Goal: Information Seeking & Learning: Learn about a topic

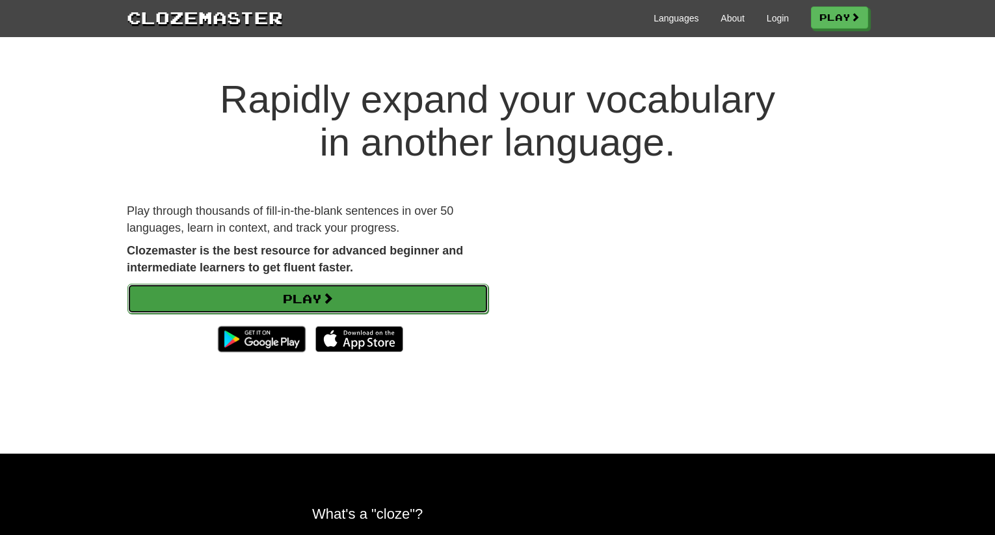
drag, startPoint x: 0, startPoint y: 0, endPoint x: 305, endPoint y: 296, distance: 425.1
click at [305, 296] on link "Play" at bounding box center [308, 299] width 361 height 30
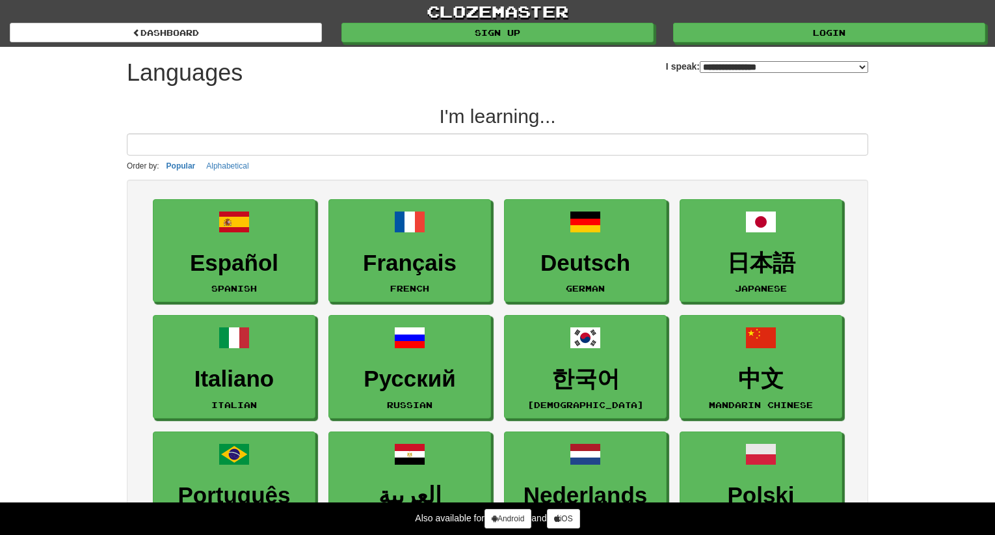
select select "*******"
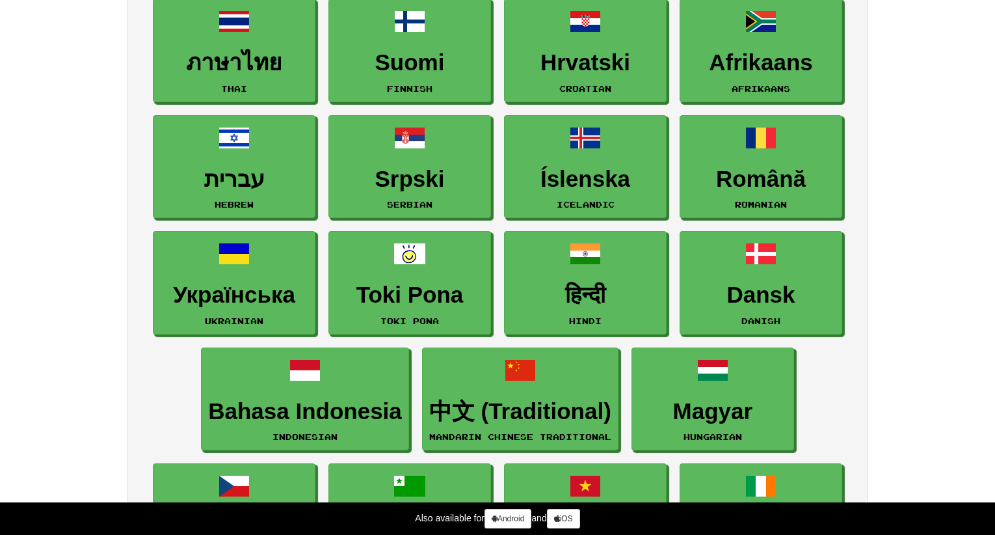
scroll to position [716, 0]
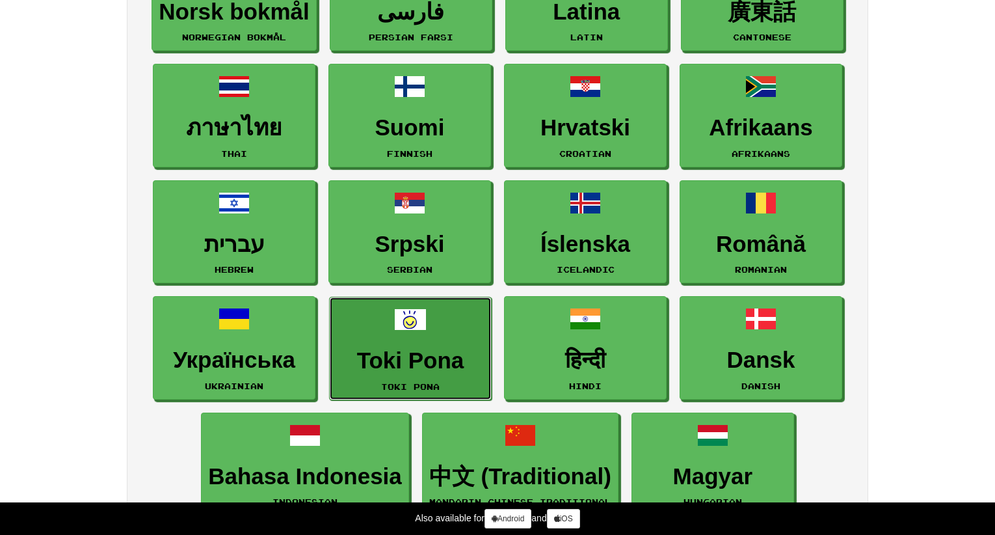
click at [360, 316] on link "Toki Pona Toki Pona" at bounding box center [410, 348] width 163 height 103
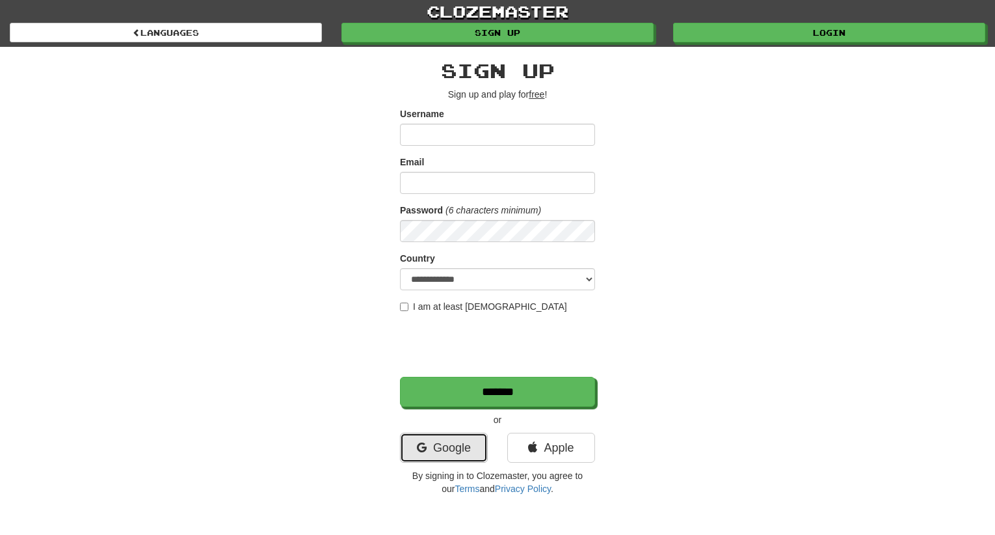
click at [459, 445] on link "Google" at bounding box center [444, 448] width 88 height 30
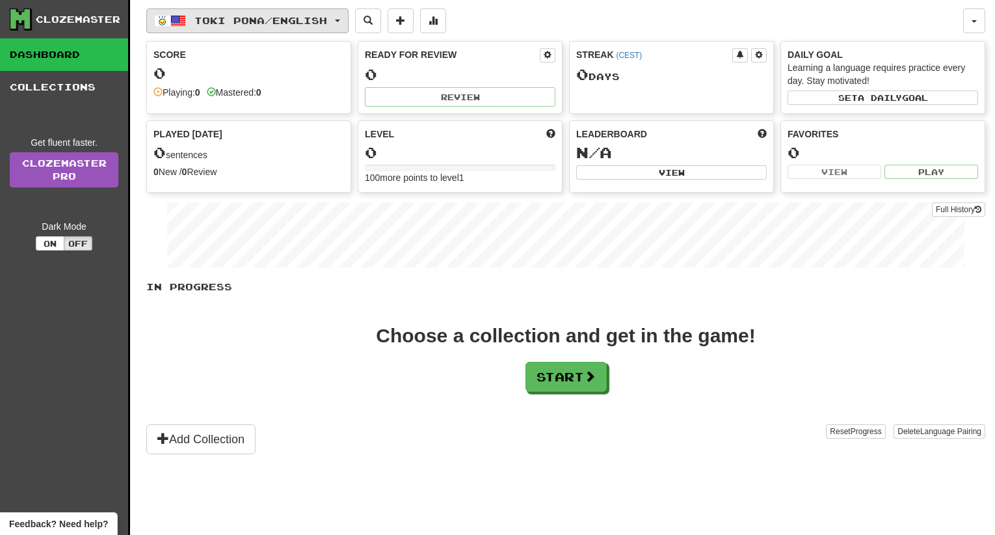
click at [200, 24] on span "Toki Pona / English" at bounding box center [261, 20] width 133 height 11
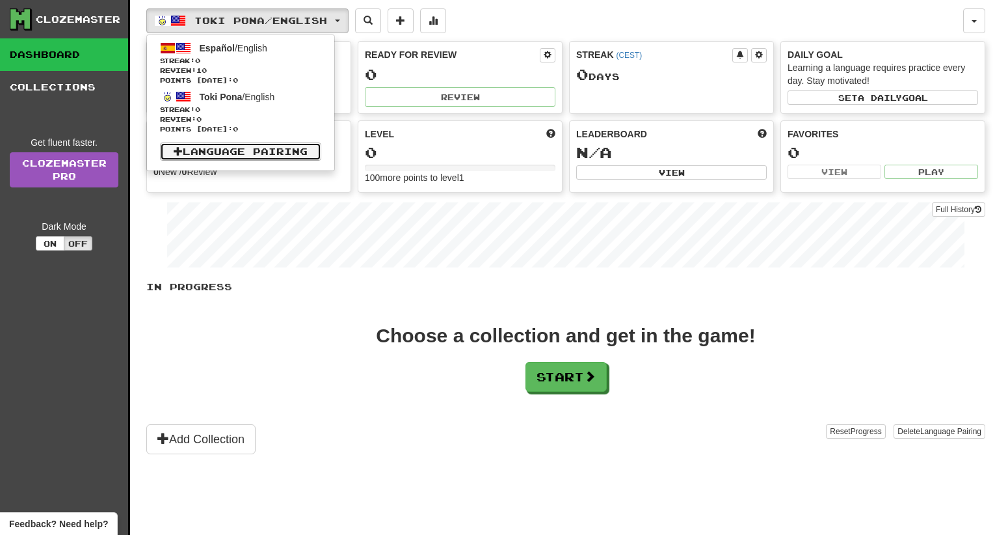
click at [262, 149] on link "Language Pairing" at bounding box center [240, 151] width 161 height 18
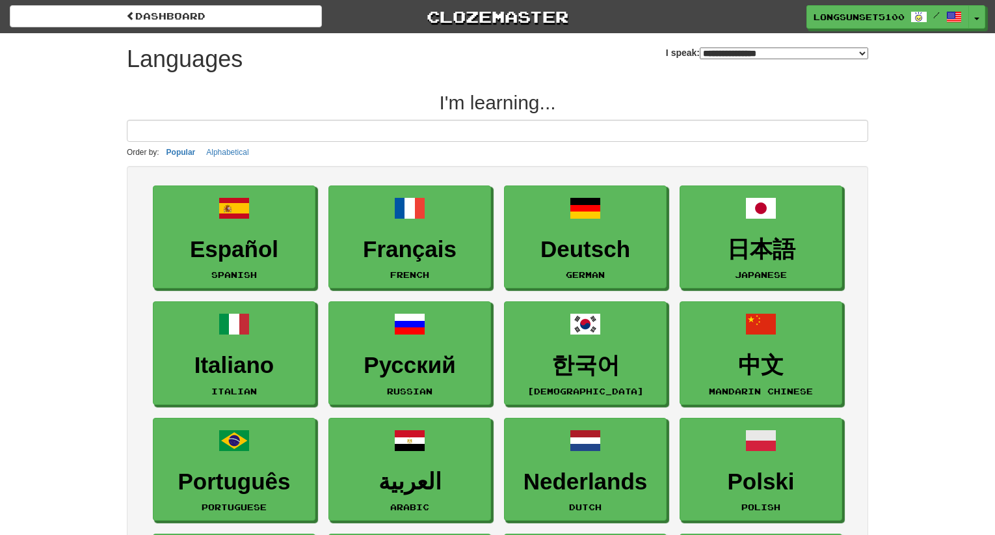
select select "*******"
click at [700, 50] on select "**********" at bounding box center [784, 53] width 169 height 12
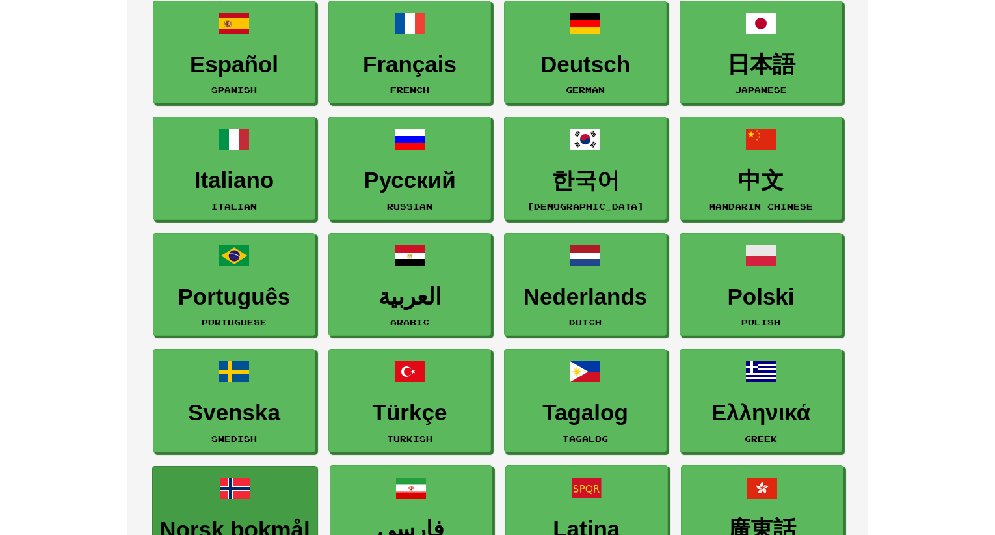
scroll to position [260, 0]
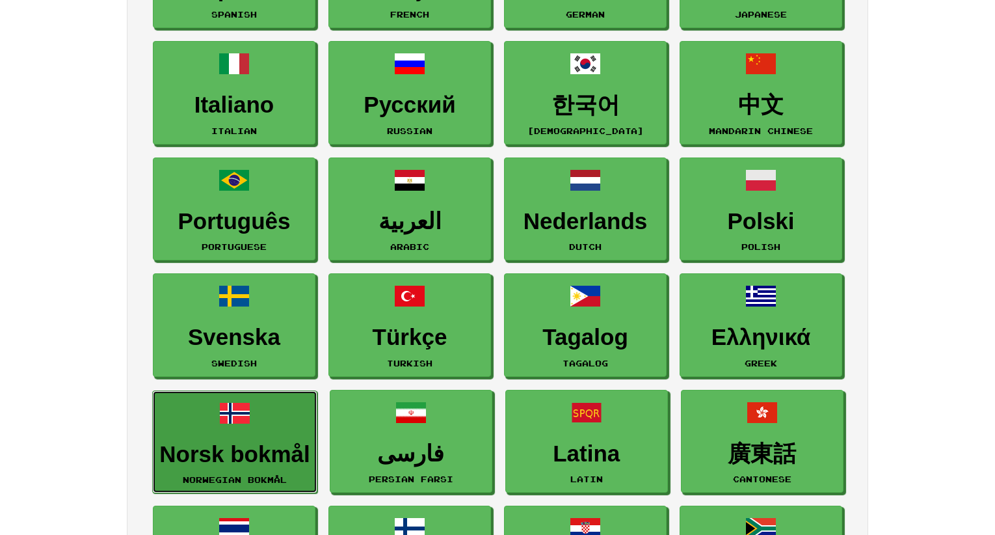
click at [262, 435] on link "Norsk bokmål Norwegian Bokmål" at bounding box center [234, 441] width 165 height 103
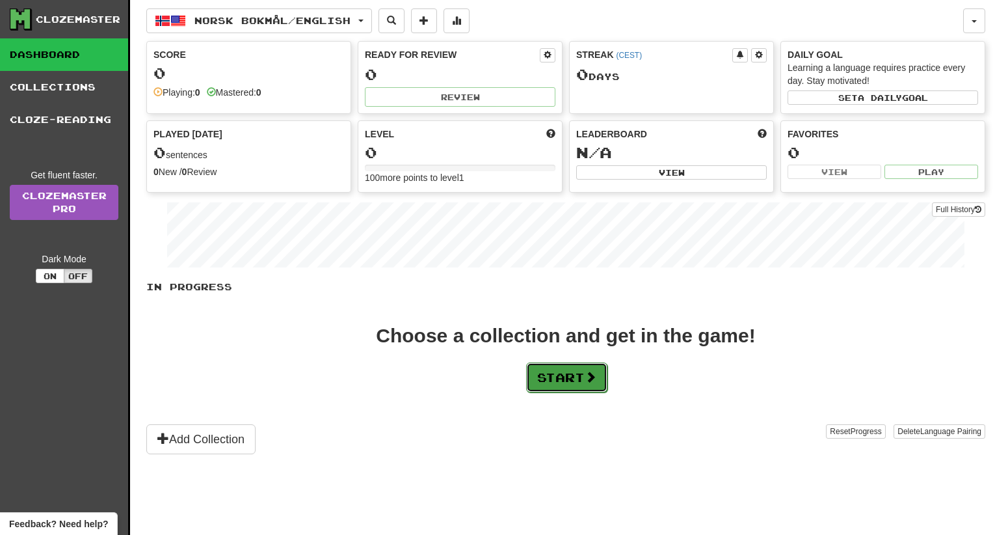
click at [546, 386] on button "Start" at bounding box center [566, 377] width 81 height 30
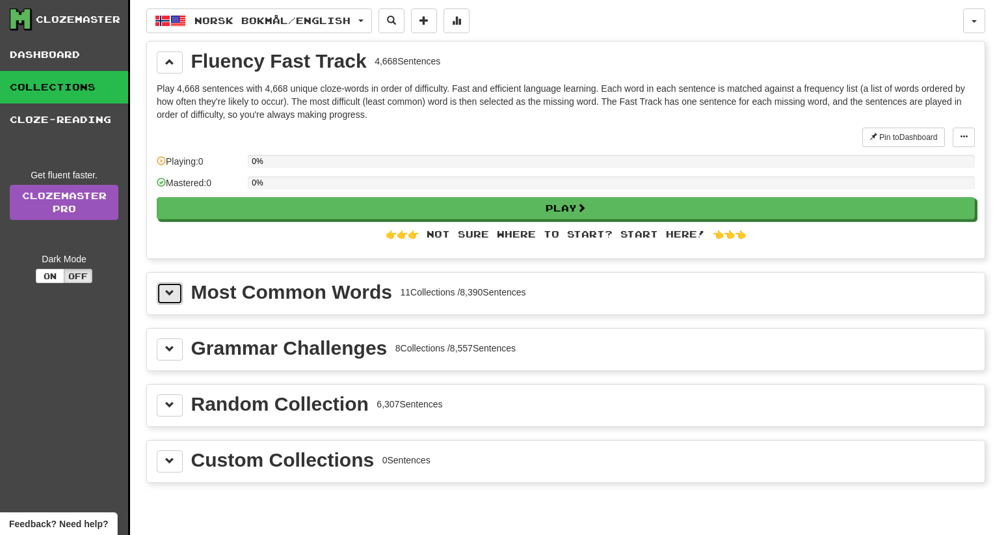
click at [165, 299] on button at bounding box center [170, 293] width 26 height 22
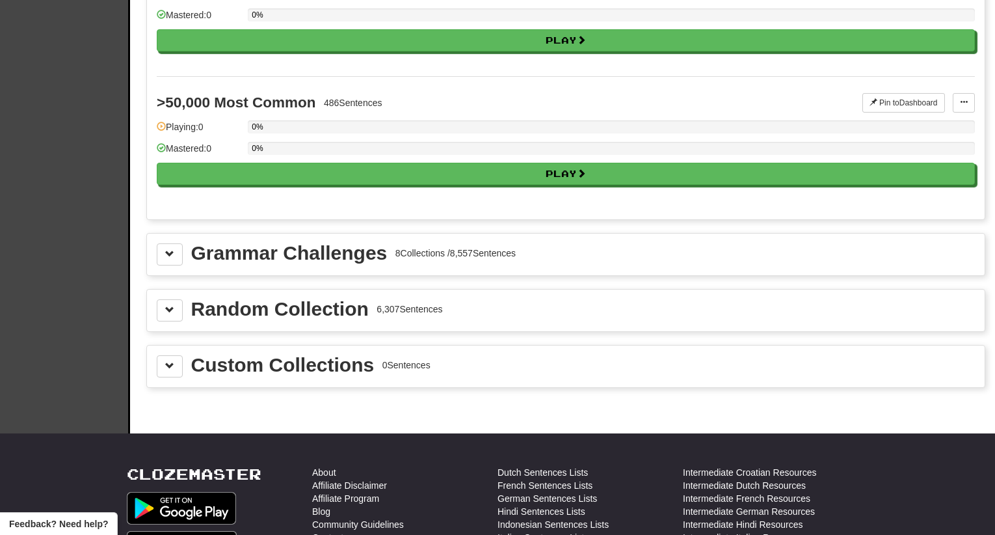
scroll to position [1627, 0]
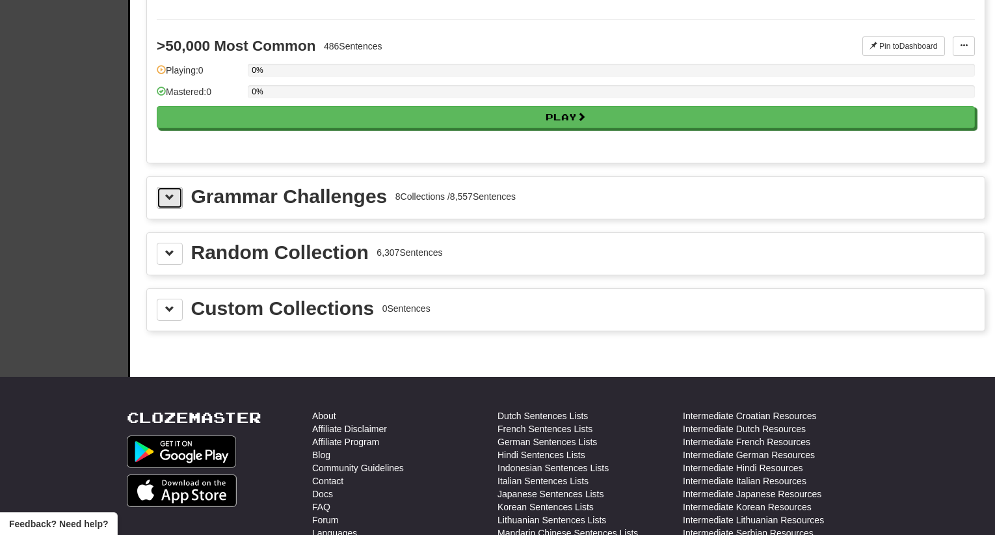
click at [176, 197] on button at bounding box center [170, 198] width 26 height 22
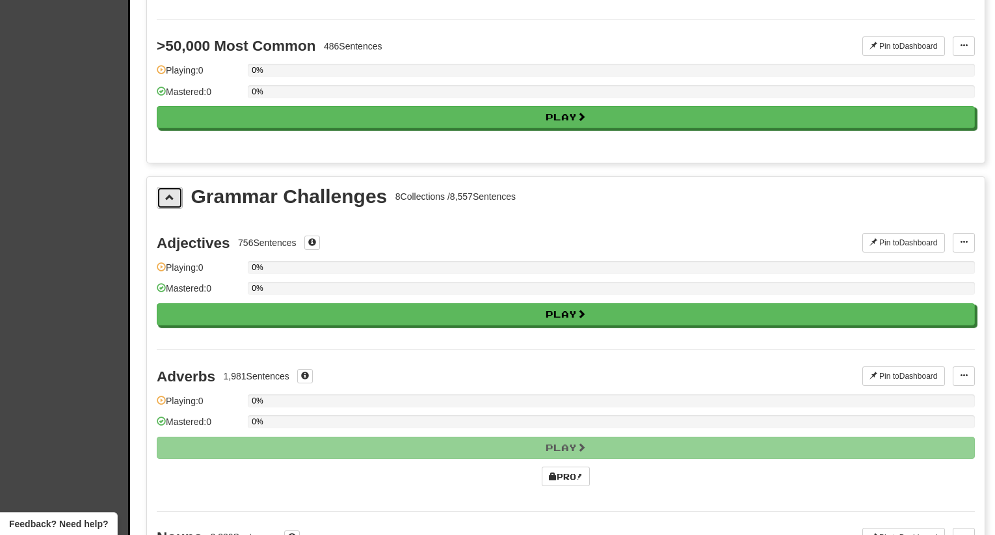
click at [176, 197] on button at bounding box center [170, 198] width 26 height 22
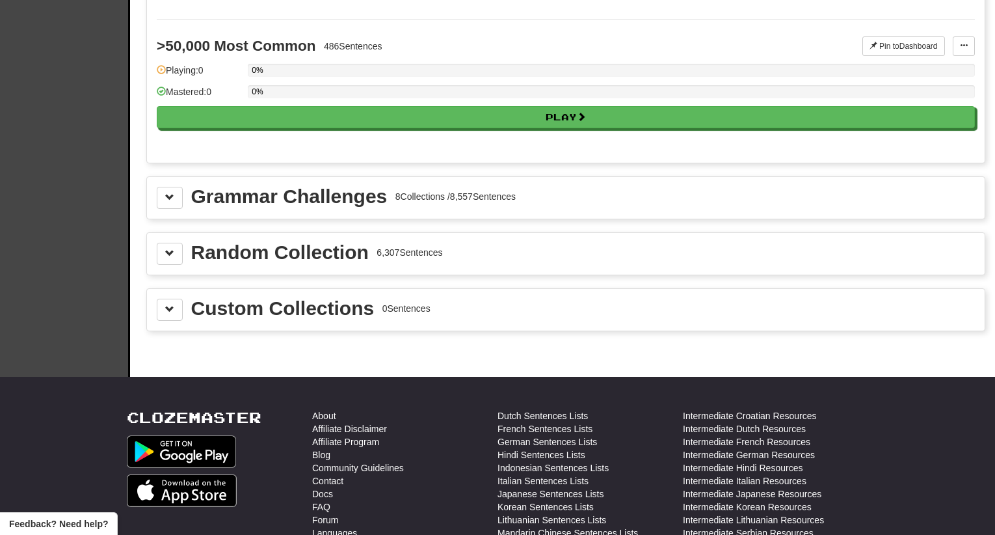
click at [183, 252] on div "Random Collection 6,307 Sentences" at bounding box center [566, 254] width 818 height 22
click at [179, 254] on button at bounding box center [170, 254] width 26 height 22
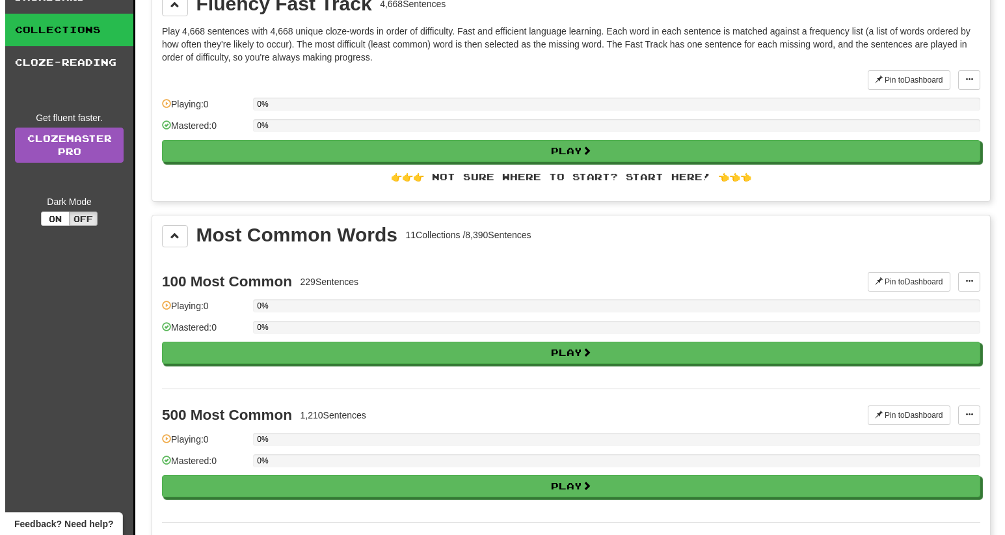
scroll to position [0, 0]
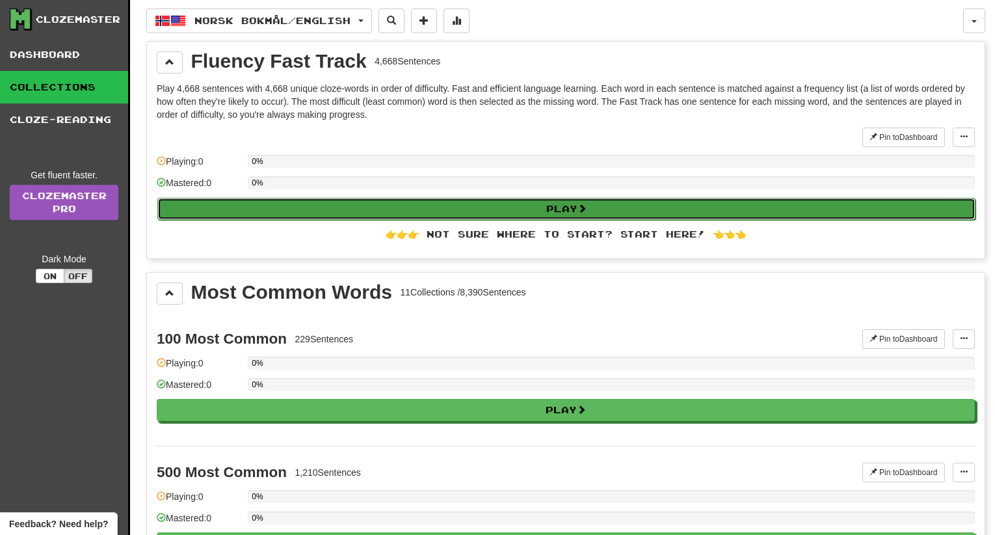
click at [338, 206] on button "Play" at bounding box center [566, 209] width 818 height 22
select select "**"
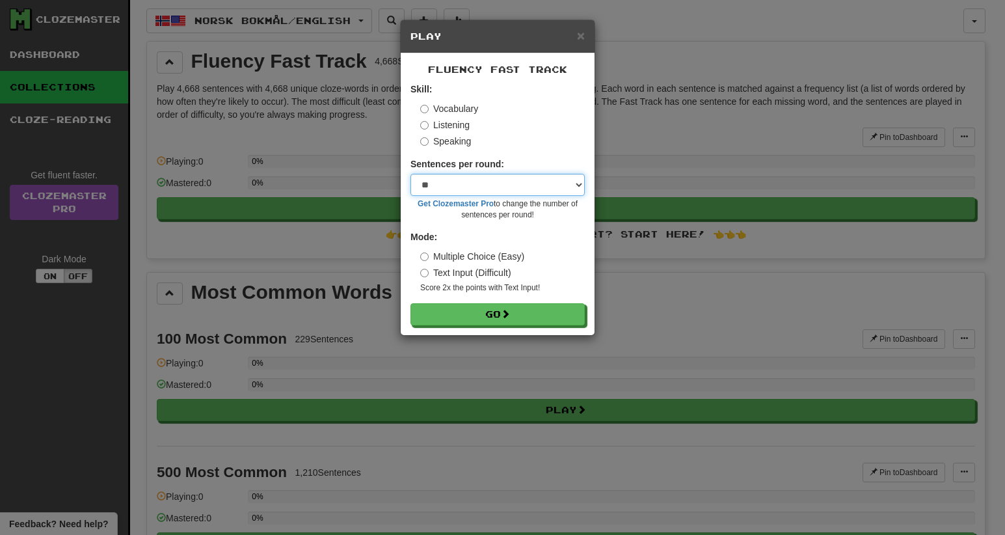
click at [467, 187] on select "* ** ** ** ** ** *** ********" at bounding box center [498, 185] width 174 height 22
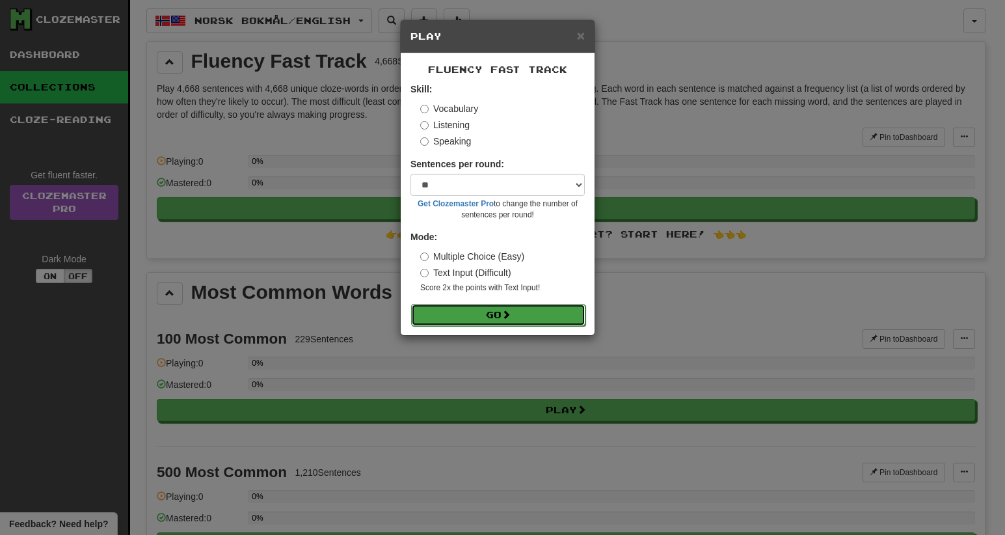
click at [476, 318] on button "Go" at bounding box center [498, 315] width 174 height 22
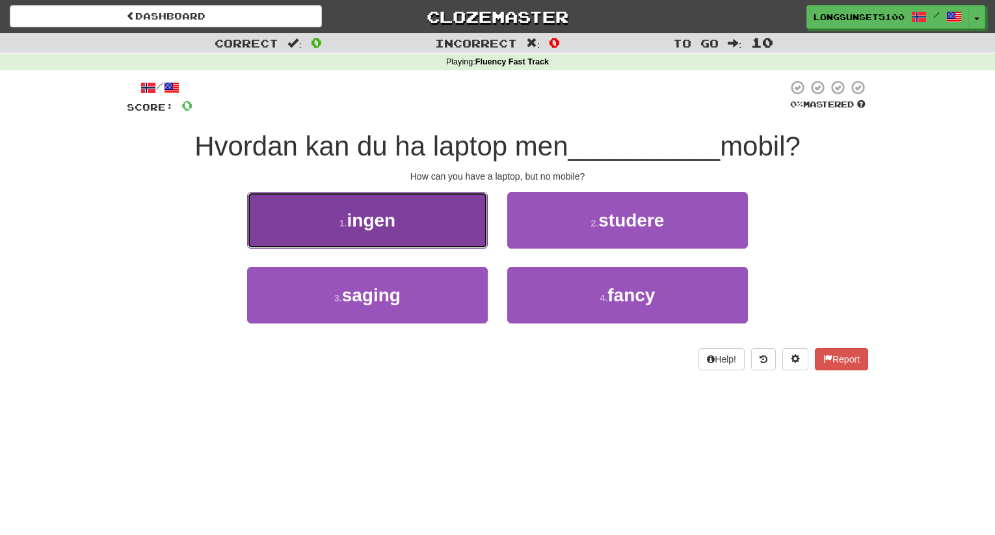
click at [308, 209] on button "1 . ingen" at bounding box center [367, 220] width 241 height 57
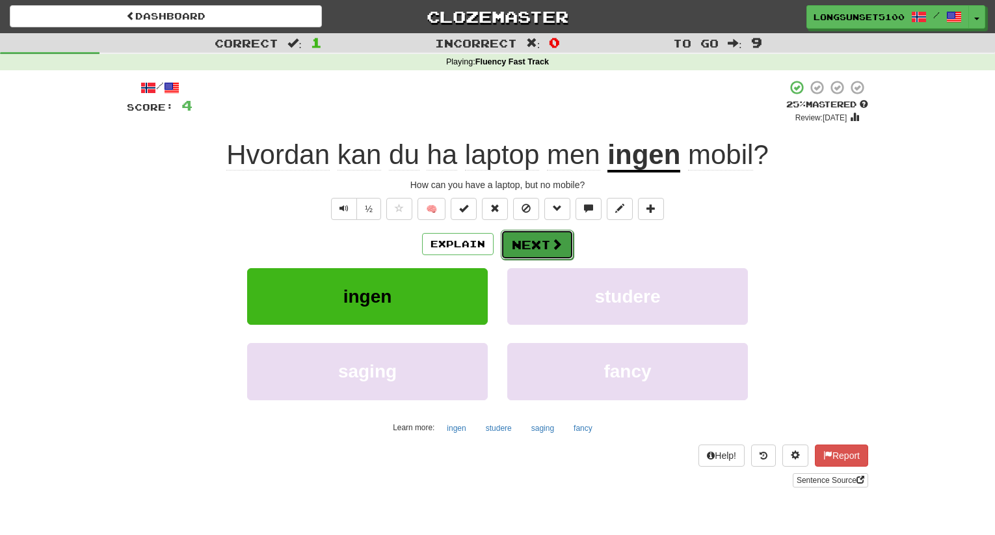
click at [547, 248] on button "Next" at bounding box center [537, 245] width 73 height 30
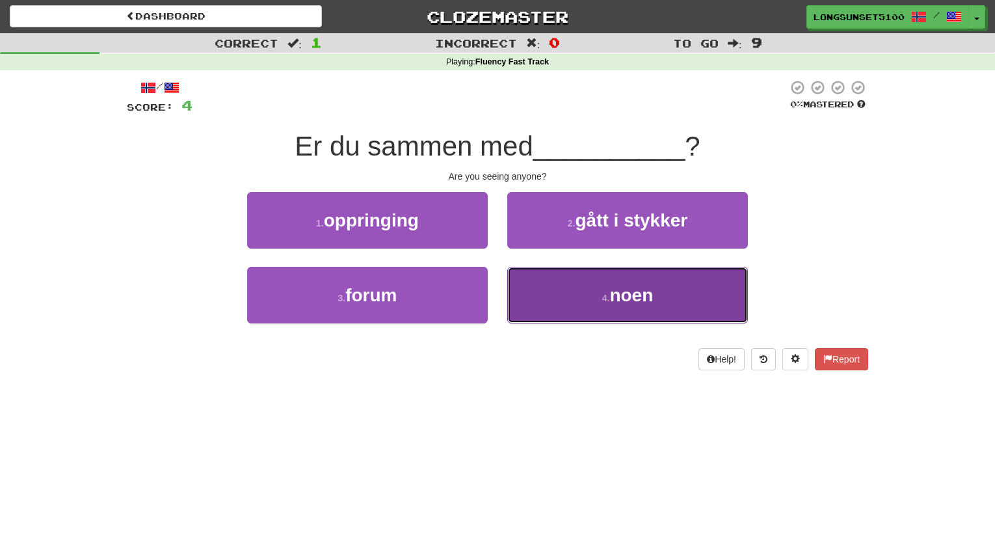
click at [551, 309] on button "4 . noen" at bounding box center [627, 295] width 241 height 57
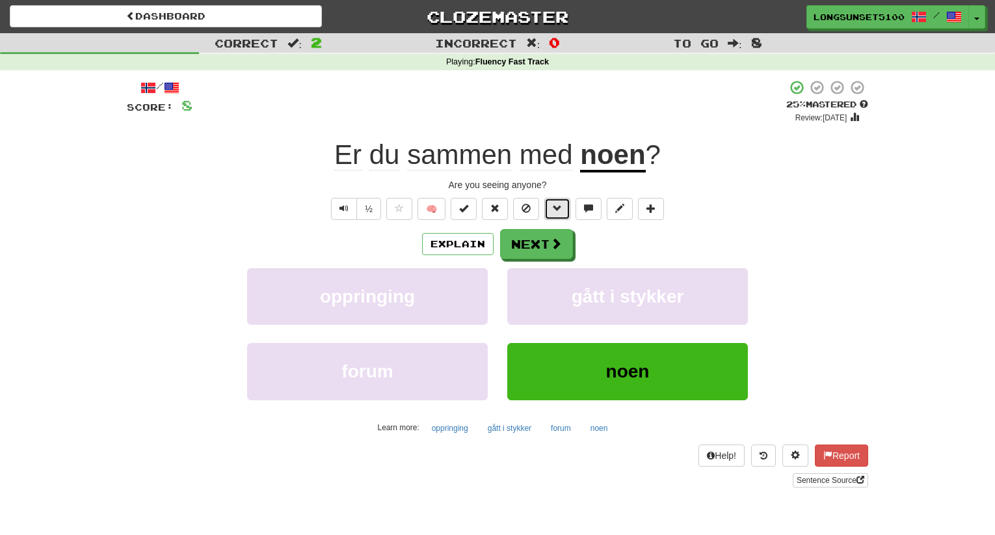
click at [559, 213] on button at bounding box center [558, 209] width 26 height 22
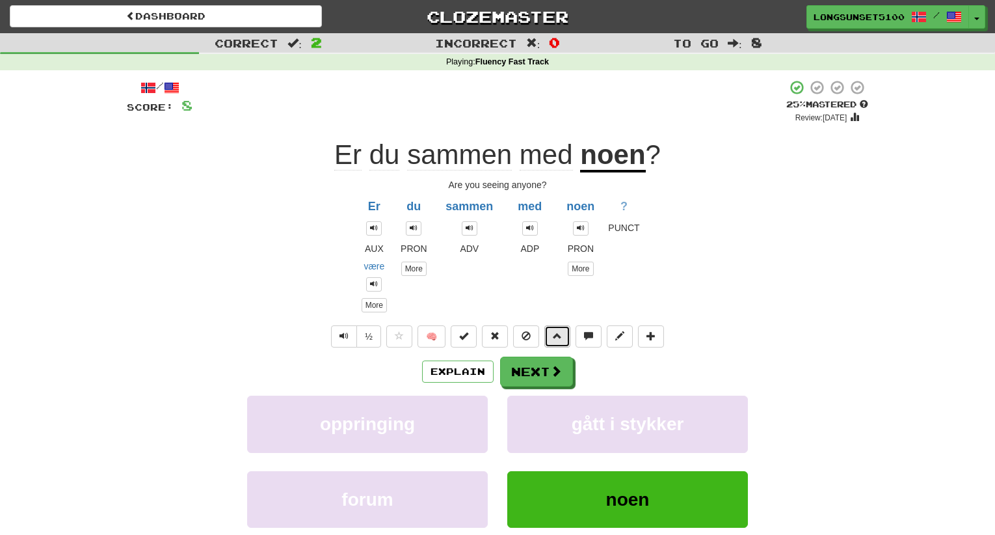
click at [554, 334] on span at bounding box center [557, 335] width 9 height 9
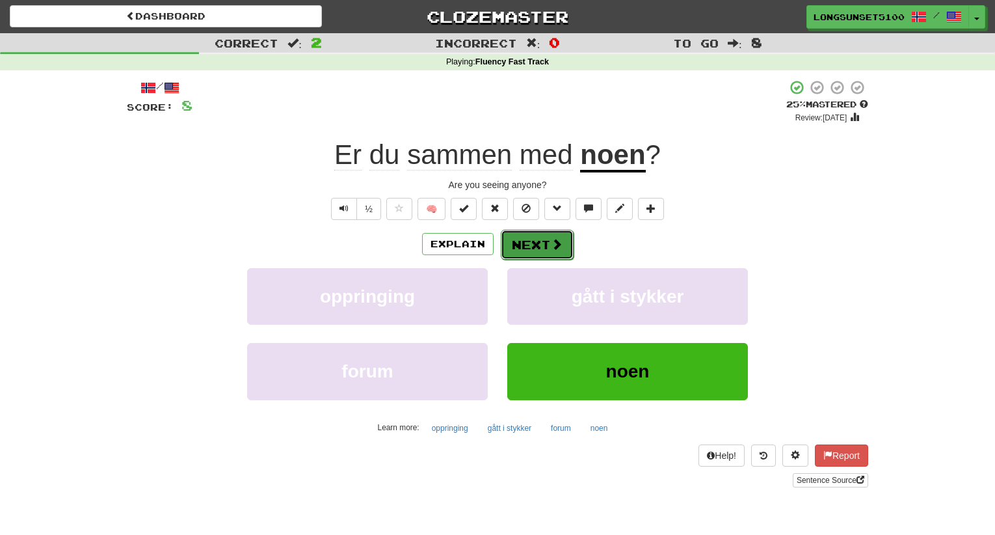
click at [544, 252] on button "Next" at bounding box center [537, 245] width 73 height 30
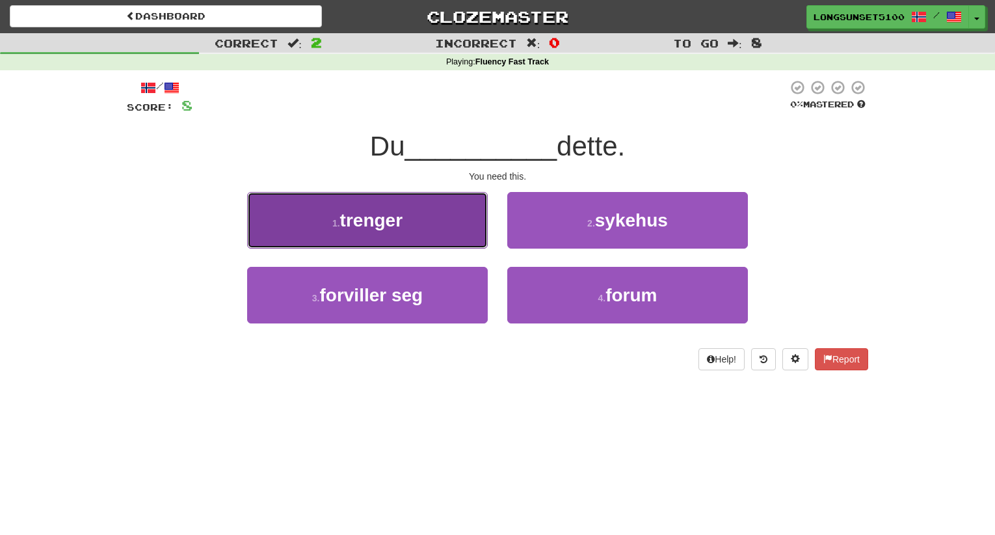
click at [407, 214] on button "1 . trenger" at bounding box center [367, 220] width 241 height 57
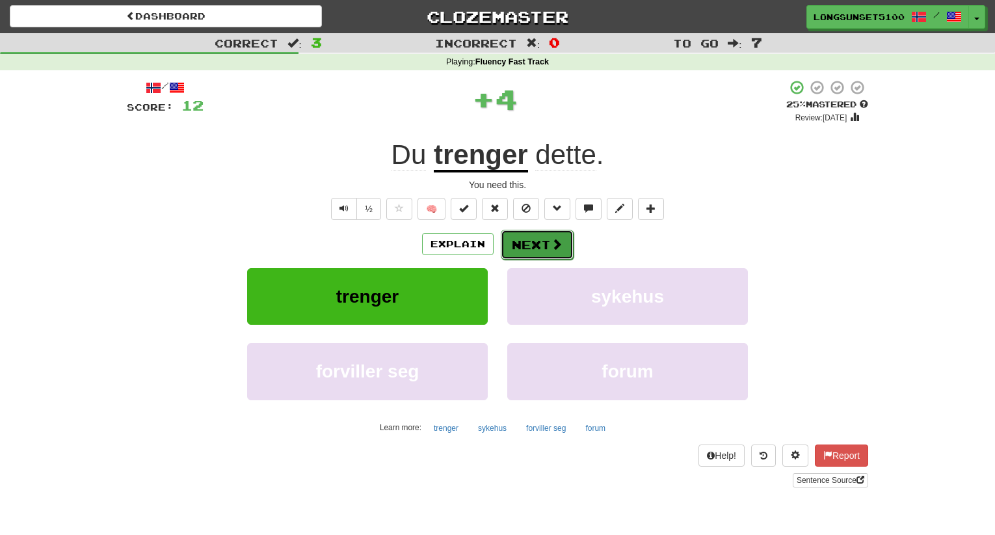
click at [545, 252] on button "Next" at bounding box center [537, 245] width 73 height 30
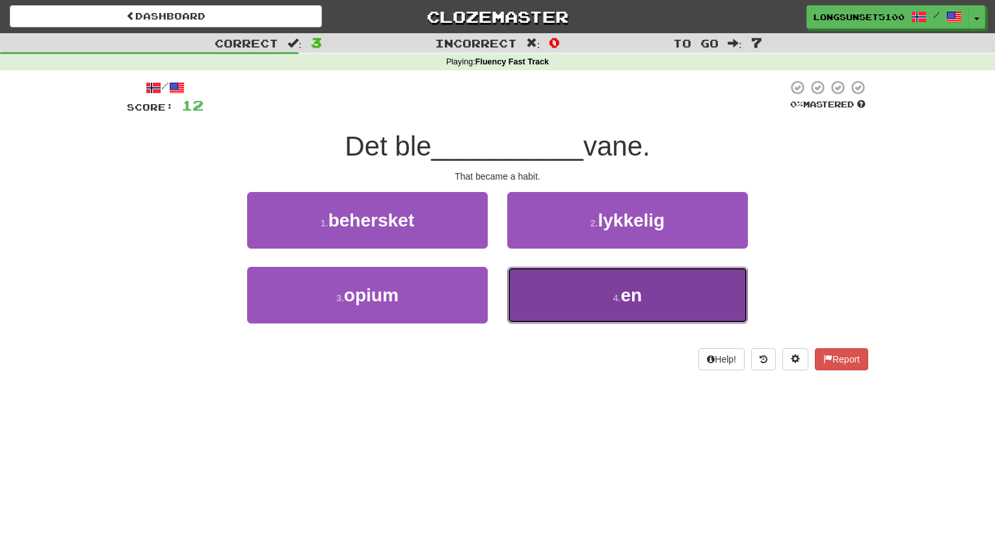
click at [598, 308] on button "4 . en" at bounding box center [627, 295] width 241 height 57
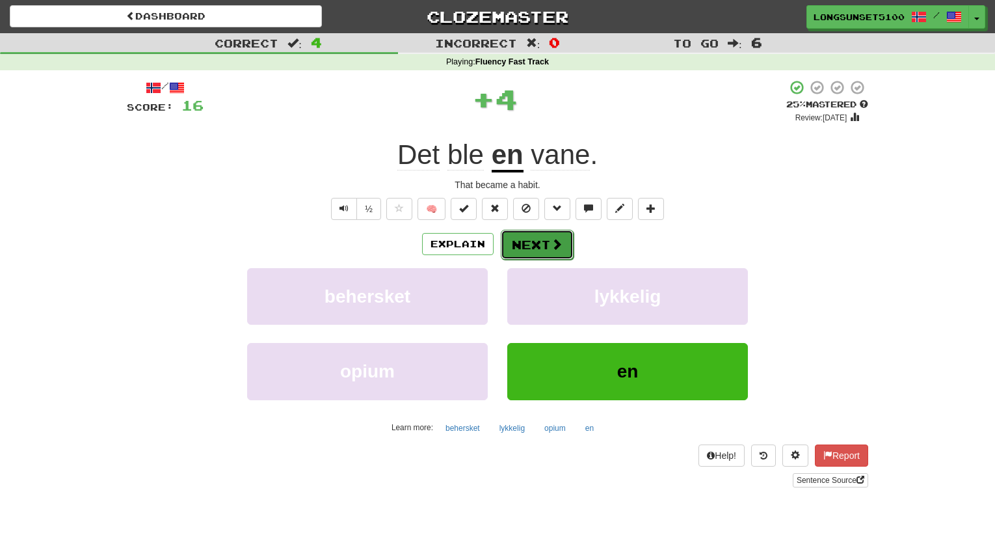
click at [527, 248] on button "Next" at bounding box center [537, 245] width 73 height 30
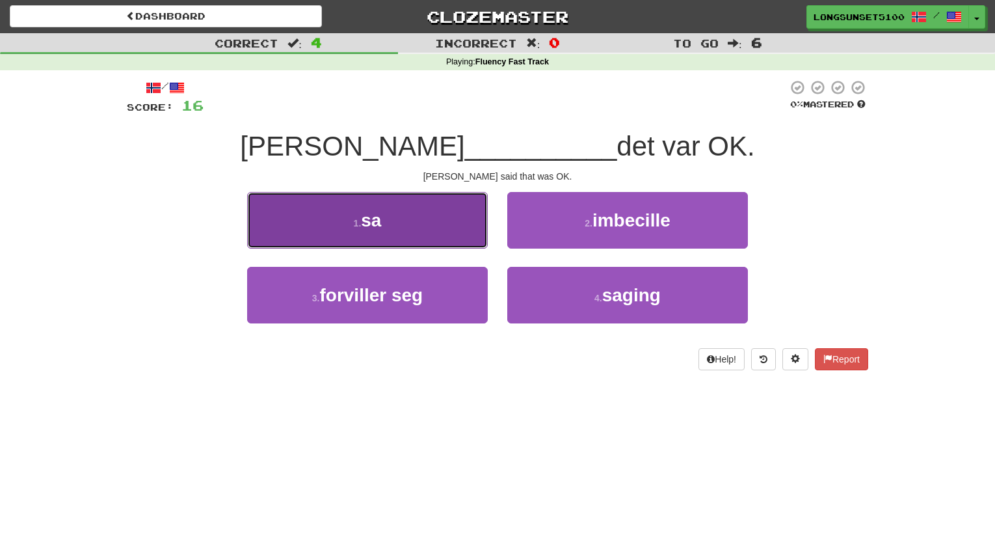
click at [465, 225] on button "1 . sa" at bounding box center [367, 220] width 241 height 57
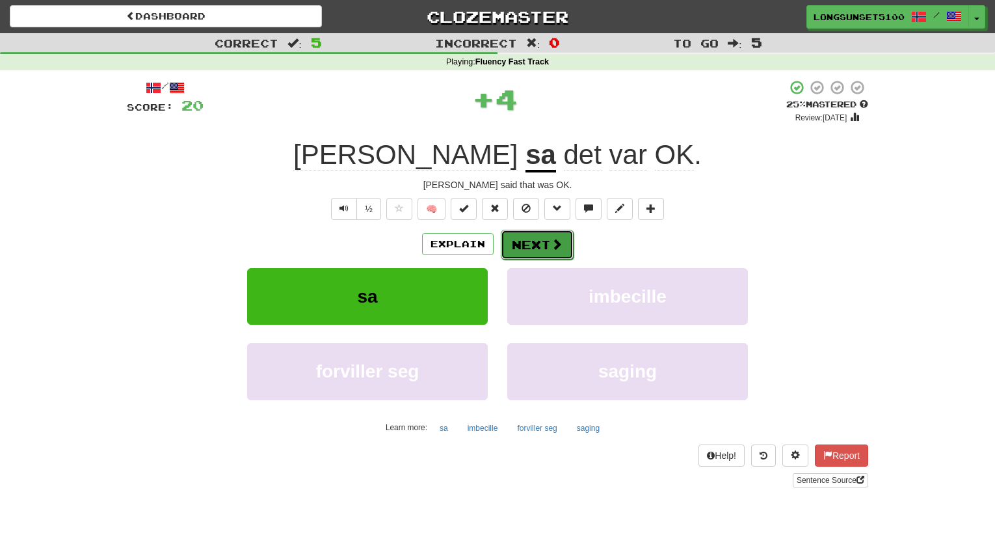
click at [528, 251] on button "Next" at bounding box center [537, 245] width 73 height 30
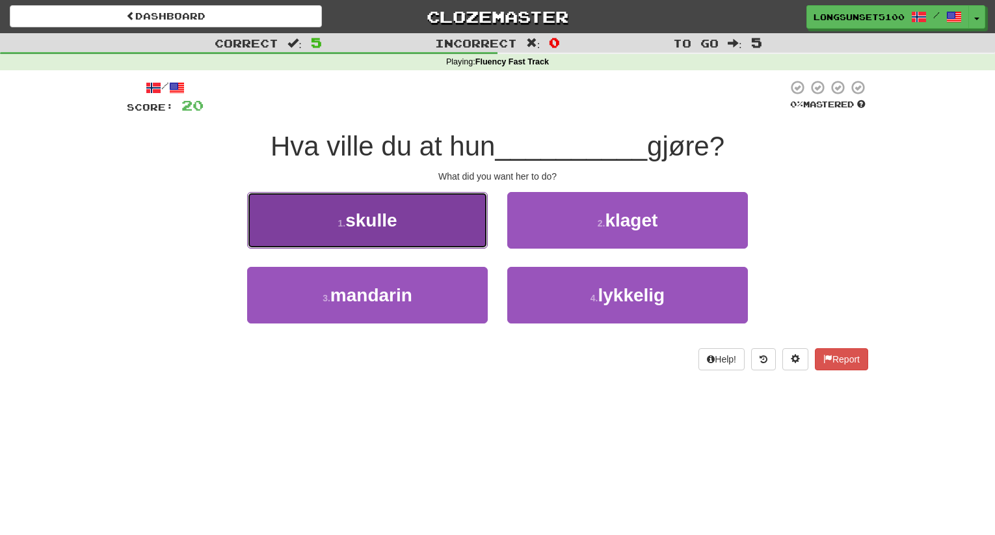
click at [480, 234] on button "1 . skulle" at bounding box center [367, 220] width 241 height 57
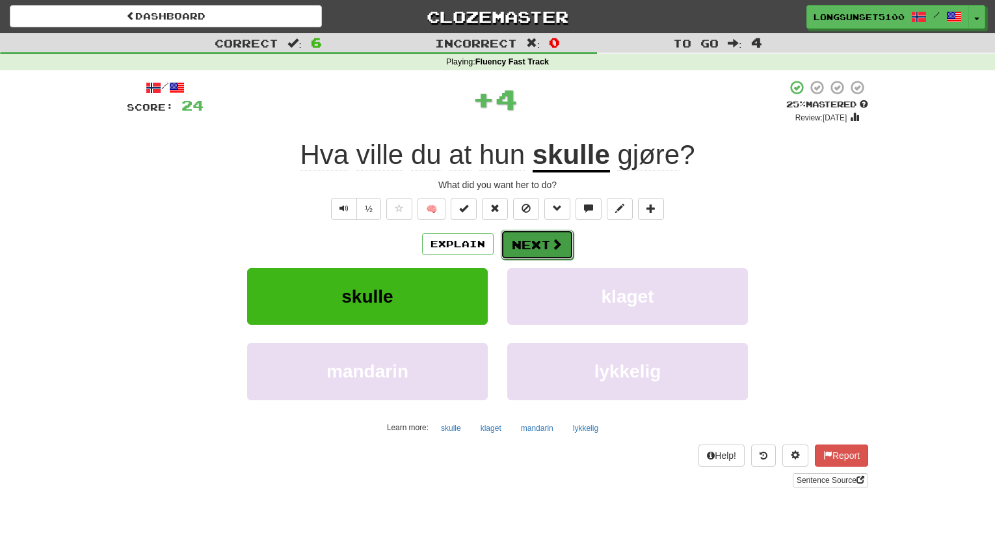
click at [520, 239] on button "Next" at bounding box center [537, 245] width 73 height 30
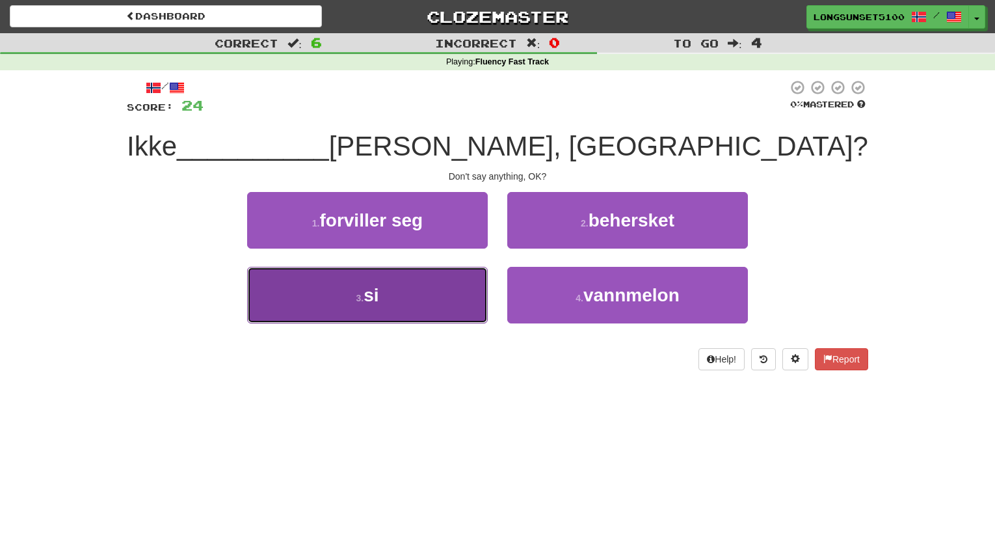
click at [480, 278] on button "3 . si" at bounding box center [367, 295] width 241 height 57
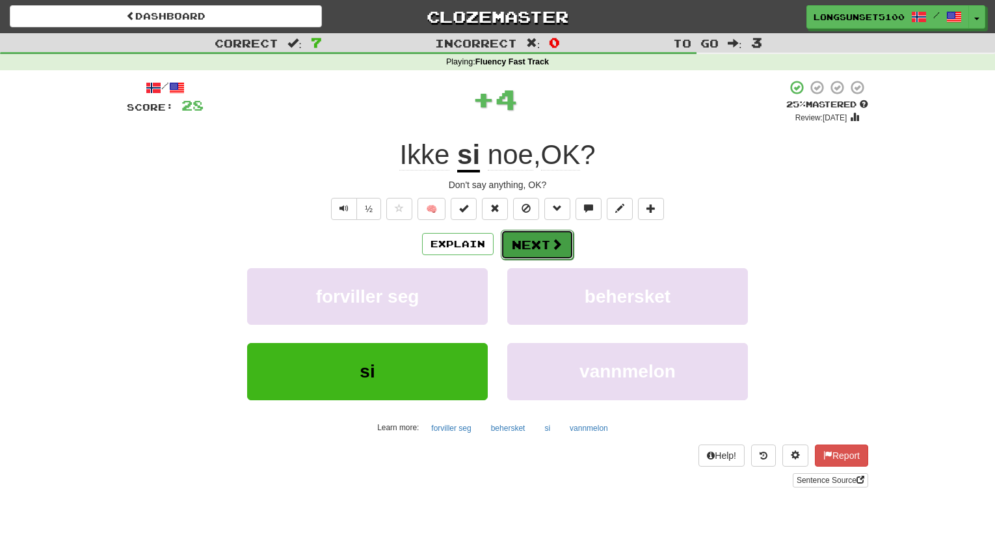
click at [504, 248] on button "Next" at bounding box center [537, 245] width 73 height 30
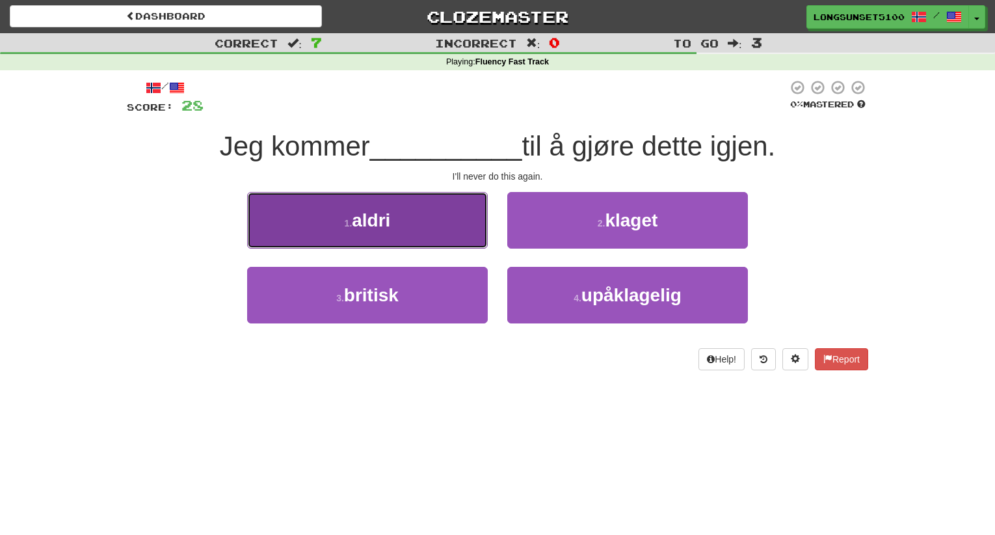
click at [476, 233] on button "1 . aldri" at bounding box center [367, 220] width 241 height 57
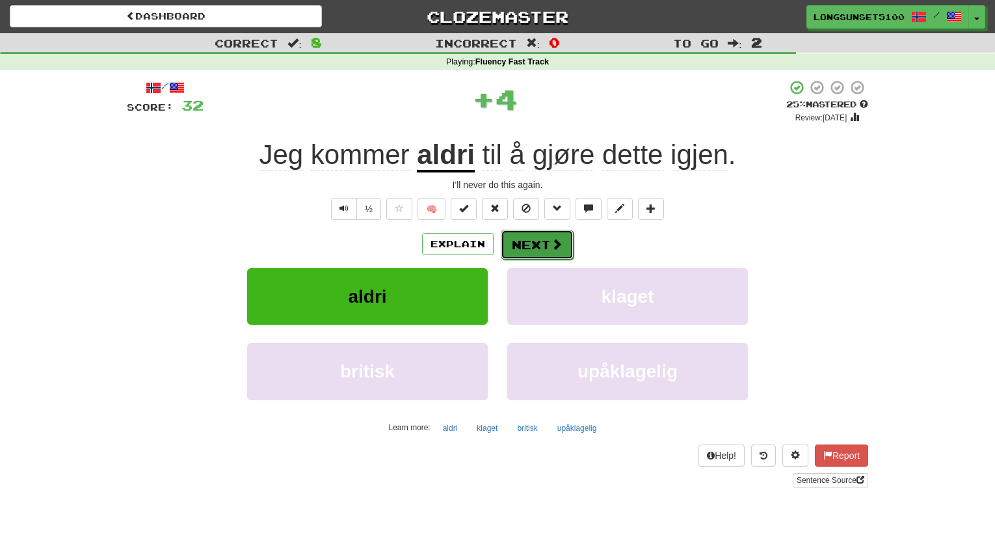
click at [522, 245] on button "Next" at bounding box center [537, 245] width 73 height 30
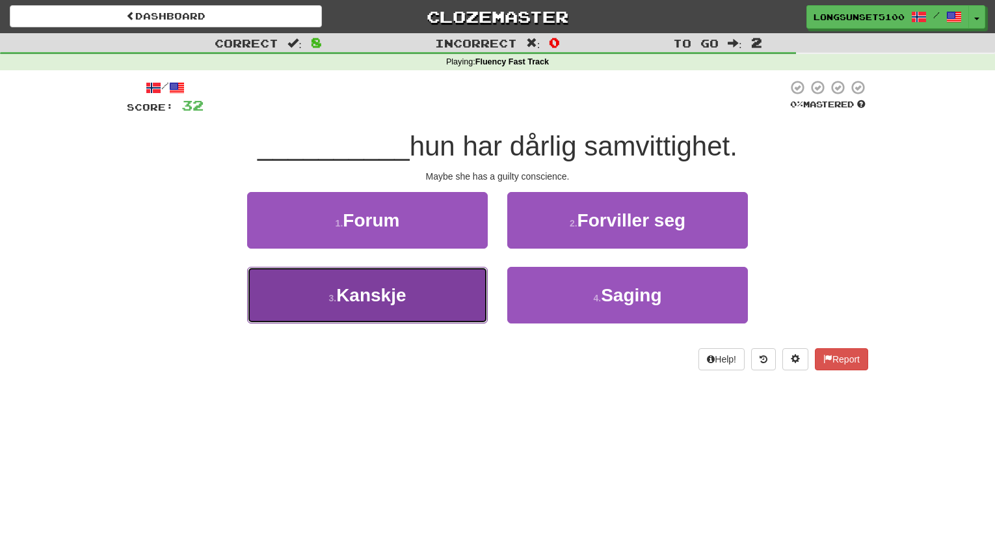
click at [467, 293] on button "3 . Kanskje" at bounding box center [367, 295] width 241 height 57
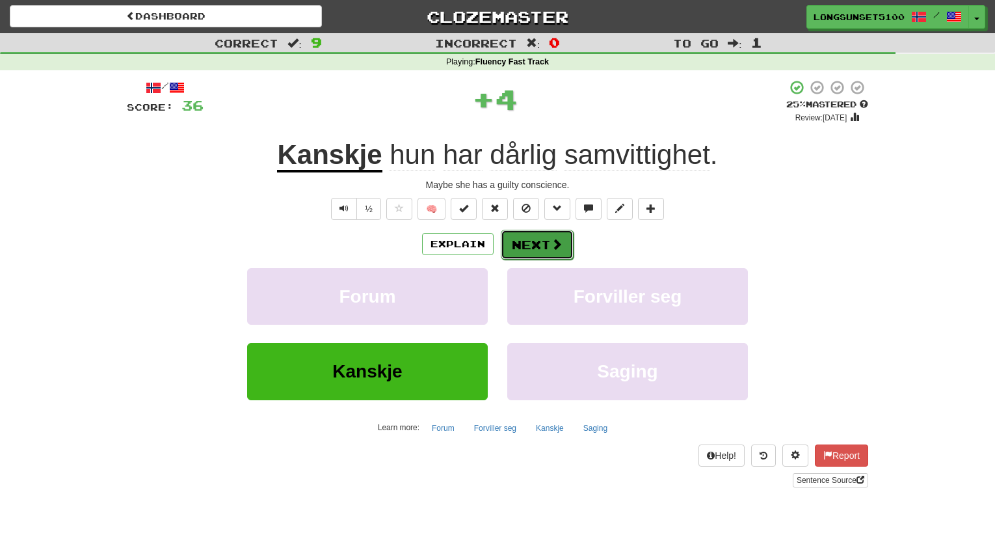
click at [509, 249] on button "Next" at bounding box center [537, 245] width 73 height 30
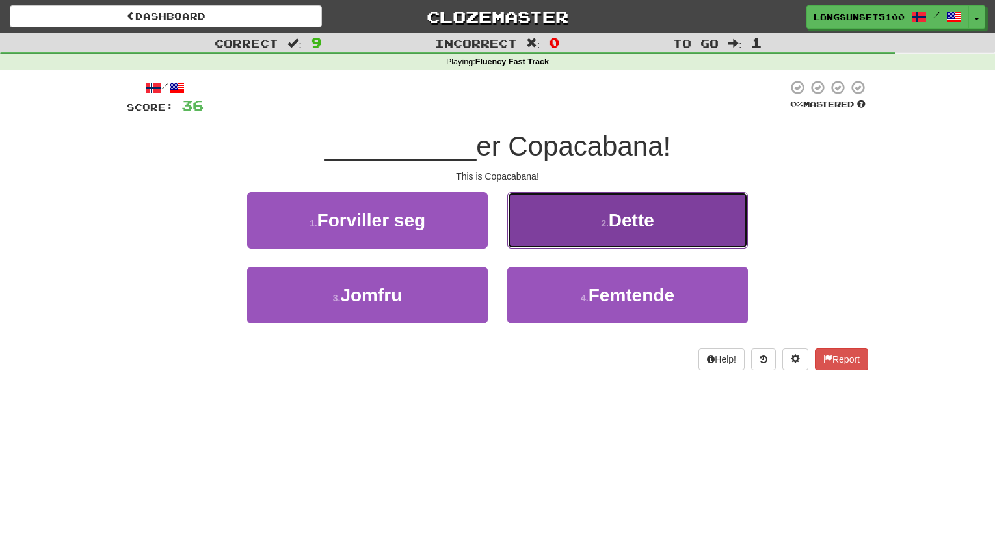
click at [517, 240] on button "2 . Dette" at bounding box center [627, 220] width 241 height 57
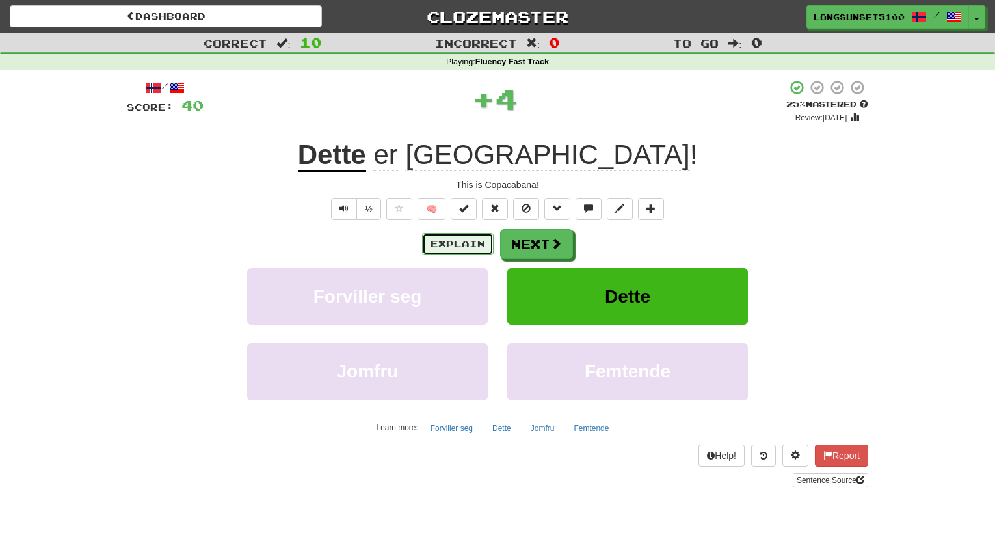
click at [479, 245] on button "Explain" at bounding box center [458, 244] width 72 height 22
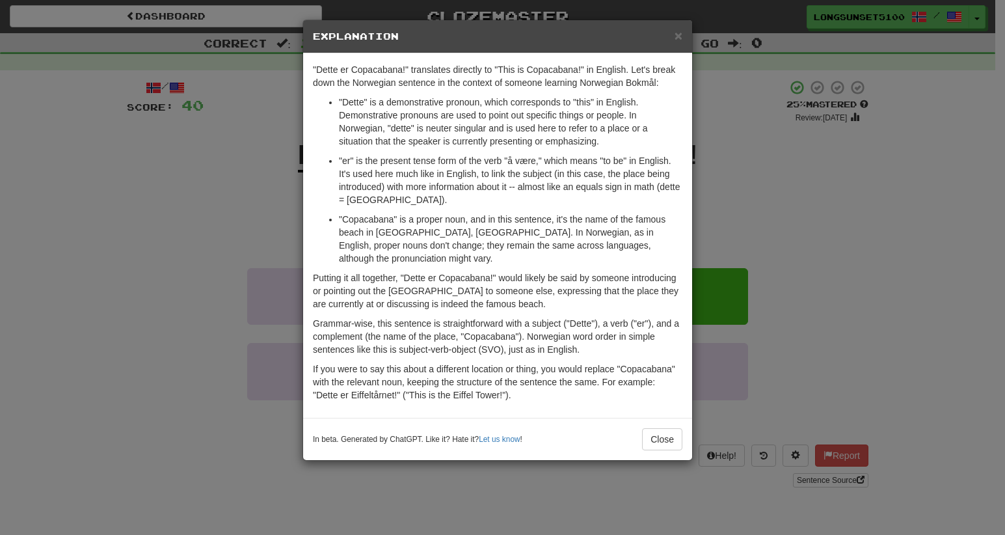
click at [667, 43] on div "× Explanation" at bounding box center [497, 36] width 389 height 33
click at [675, 40] on span "×" at bounding box center [679, 35] width 8 height 15
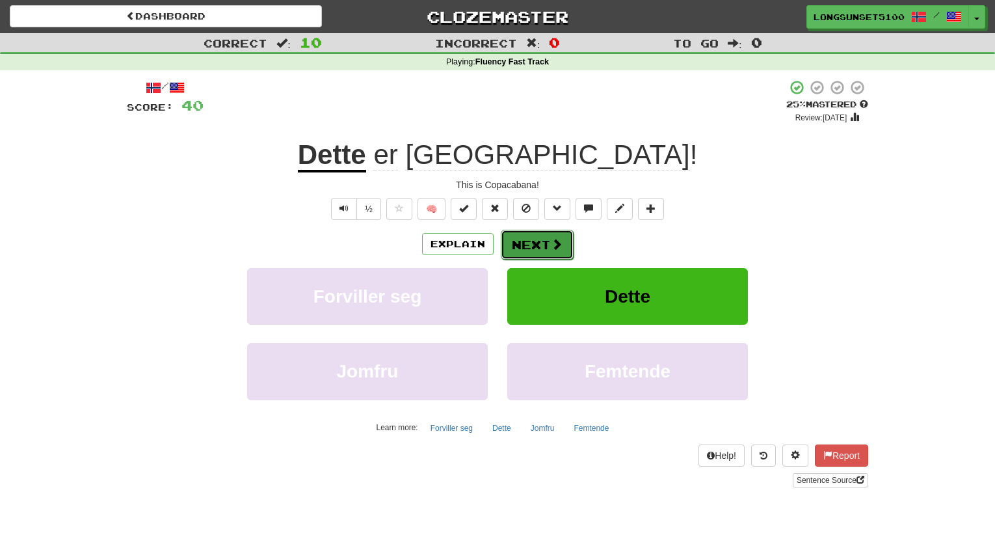
click at [558, 238] on span at bounding box center [557, 244] width 12 height 12
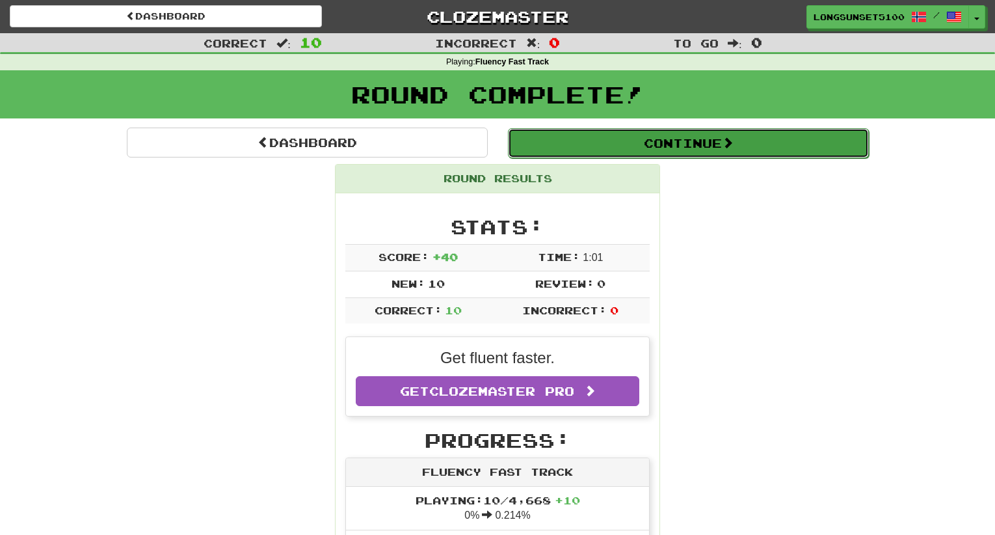
click at [647, 145] on button "Continue" at bounding box center [688, 143] width 361 height 30
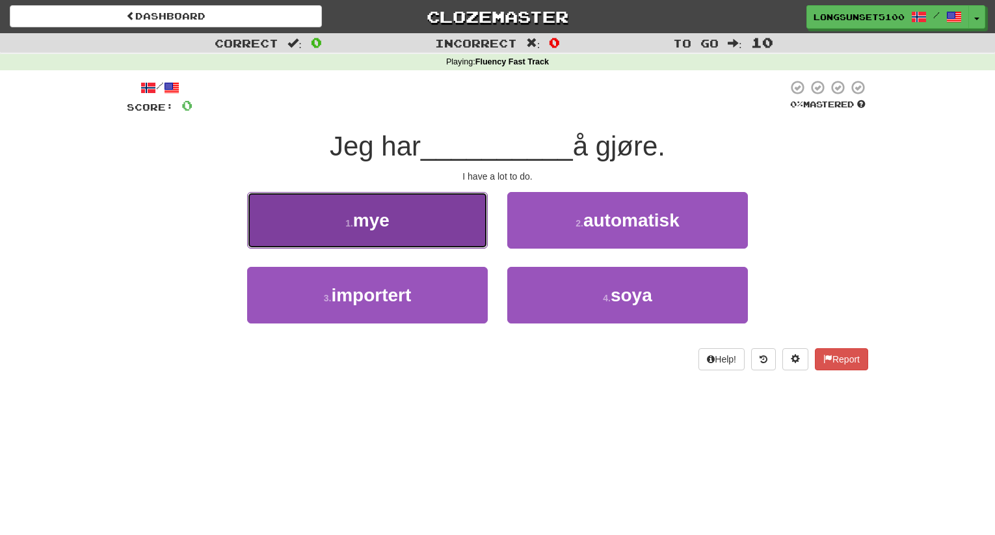
click at [470, 215] on button "1 . mye" at bounding box center [367, 220] width 241 height 57
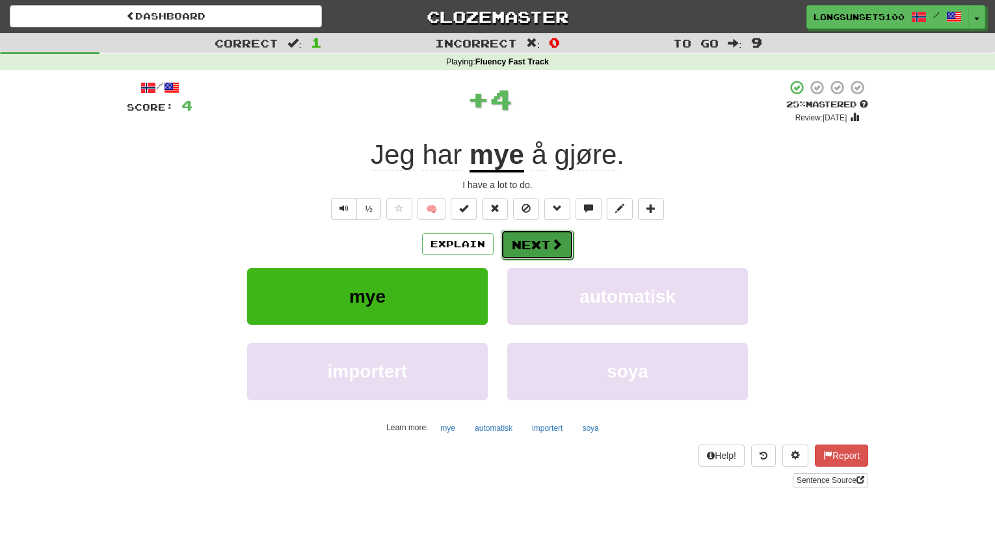
click at [518, 246] on button "Next" at bounding box center [537, 245] width 73 height 30
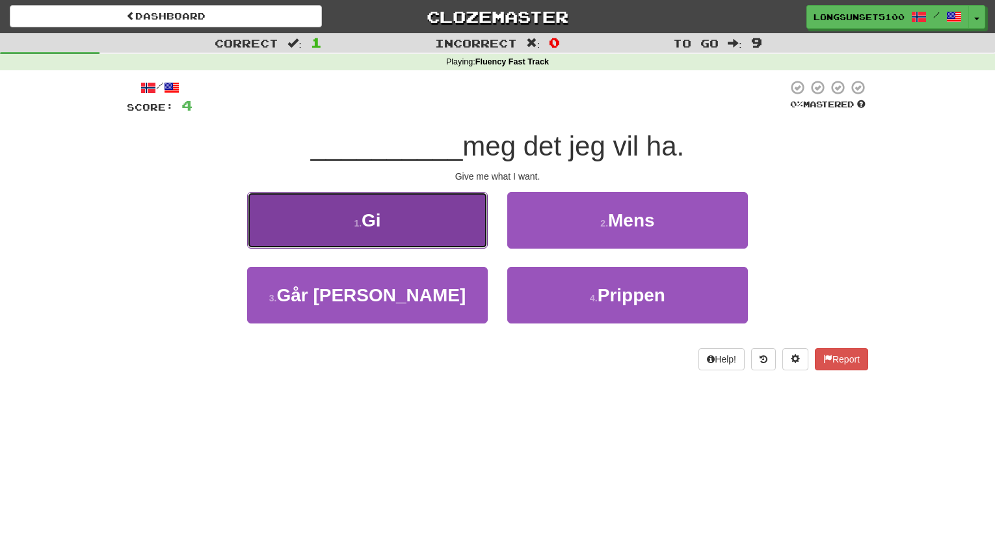
click at [473, 237] on button "1 . Gi" at bounding box center [367, 220] width 241 height 57
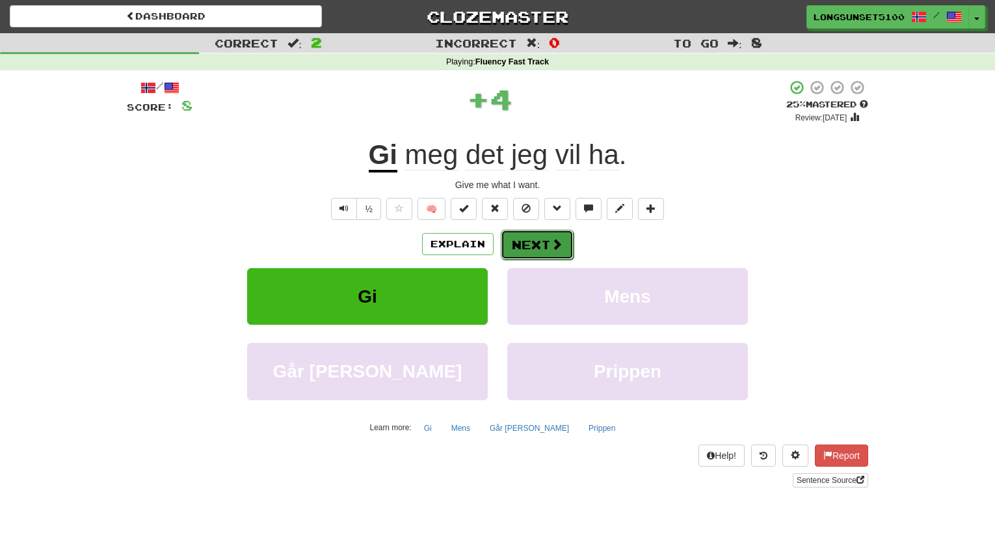
click at [524, 236] on button "Next" at bounding box center [537, 245] width 73 height 30
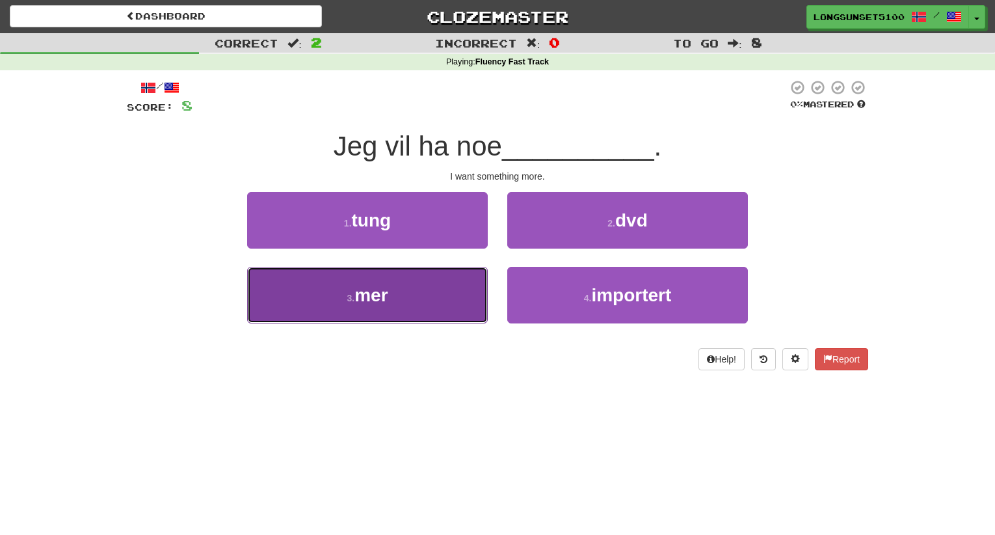
click at [466, 274] on button "3 . mer" at bounding box center [367, 295] width 241 height 57
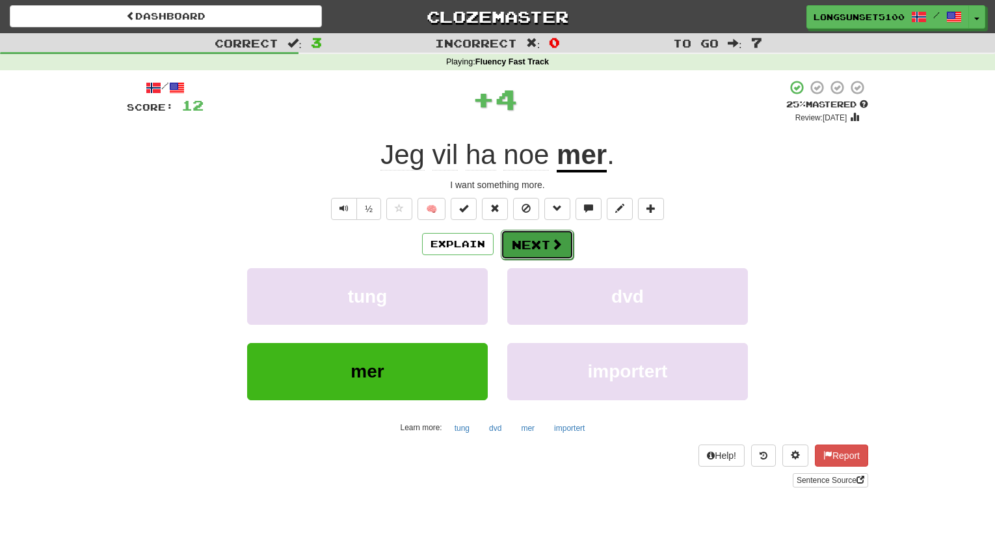
click at [546, 243] on button "Next" at bounding box center [537, 245] width 73 height 30
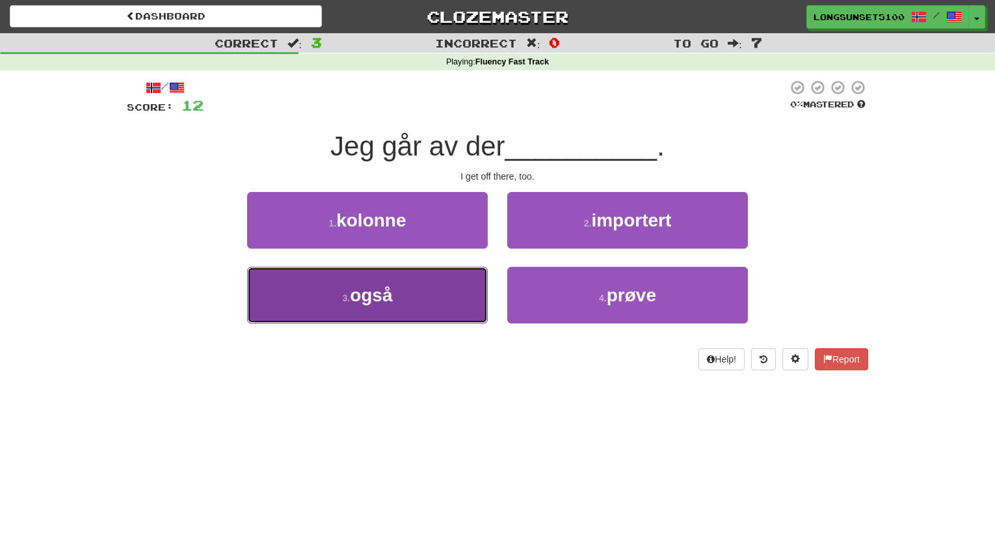
click at [484, 278] on button "3 . også" at bounding box center [367, 295] width 241 height 57
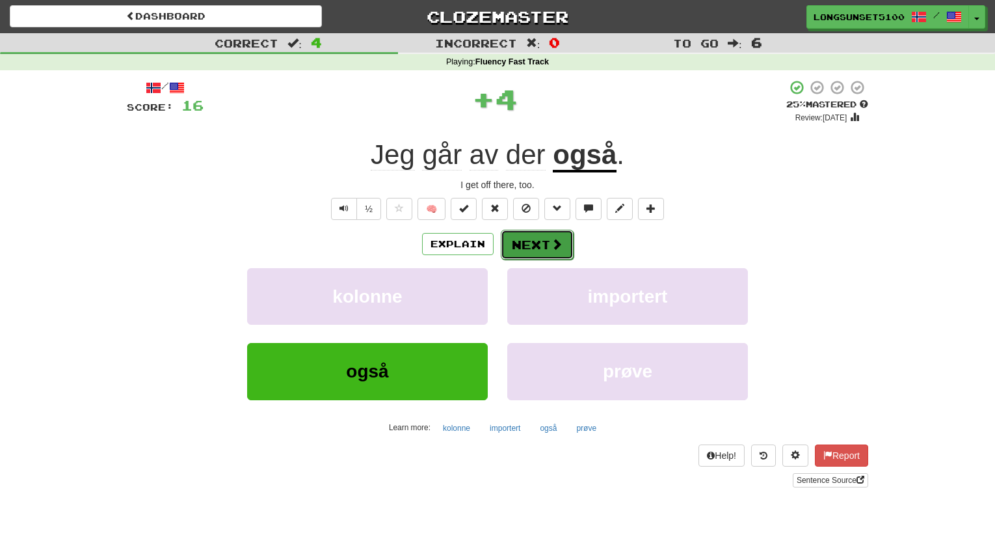
click at [528, 245] on button "Next" at bounding box center [537, 245] width 73 height 30
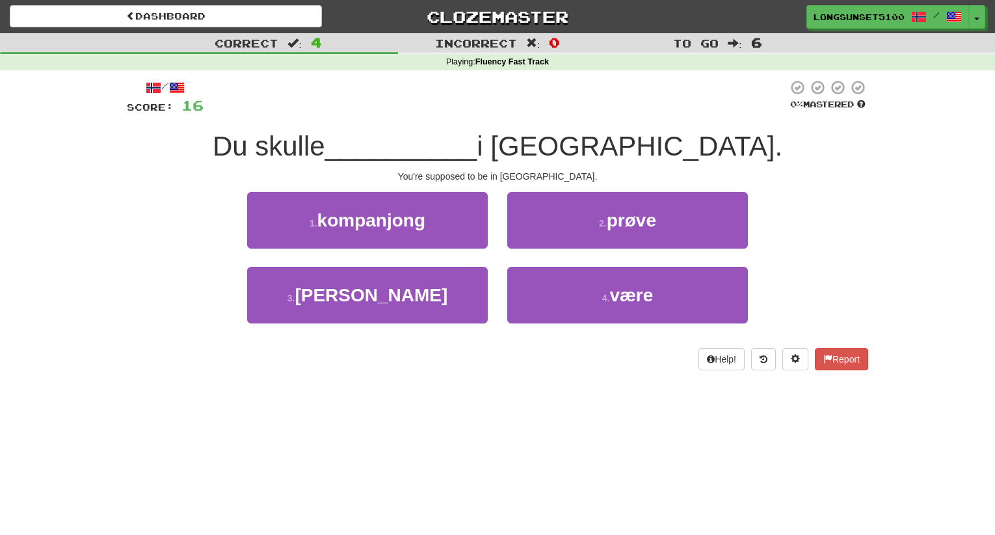
click at [517, 251] on div "2 . prøve" at bounding box center [628, 229] width 260 height 75
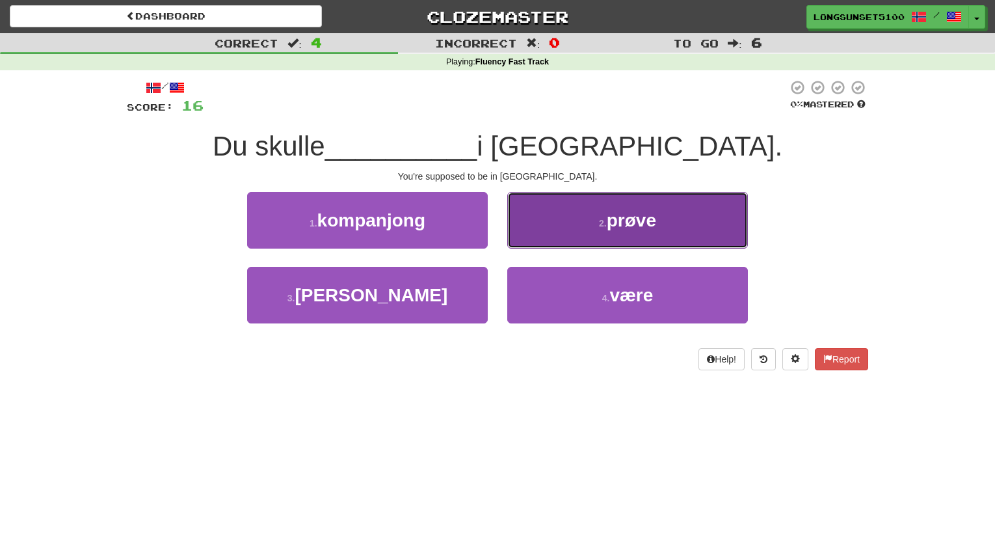
click at [519, 248] on button "2 . prøve" at bounding box center [627, 220] width 241 height 57
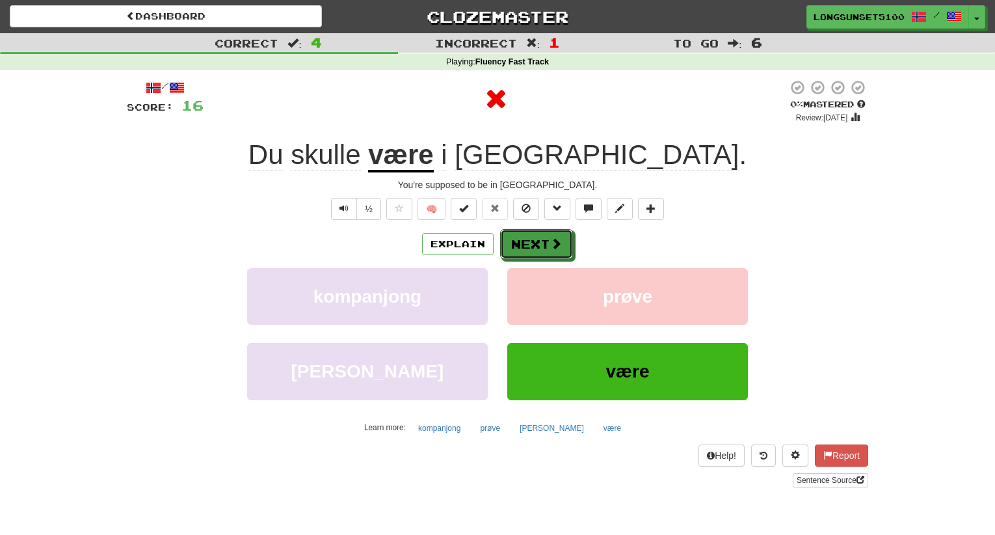
click at [519, 248] on button "Next" at bounding box center [536, 244] width 73 height 30
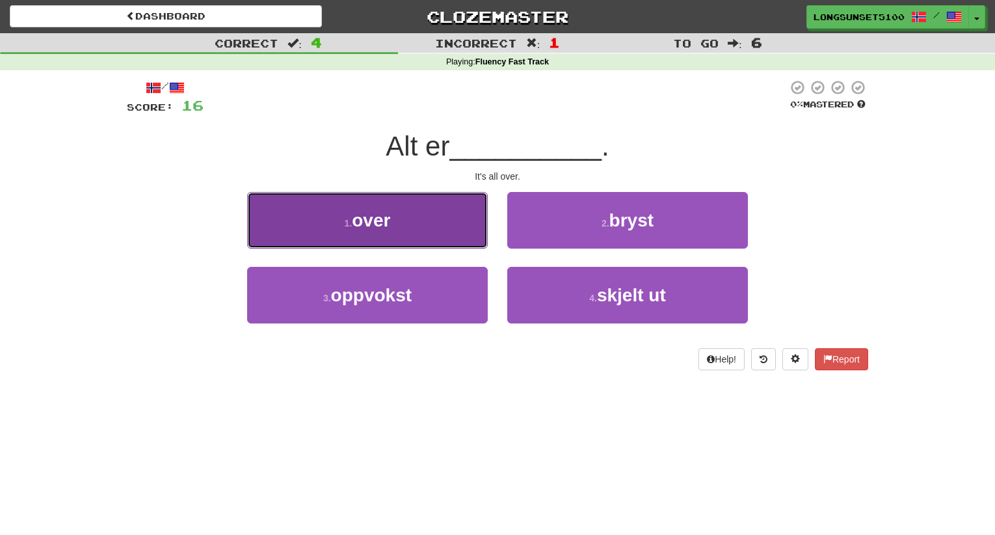
click at [487, 241] on button "1 . over" at bounding box center [367, 220] width 241 height 57
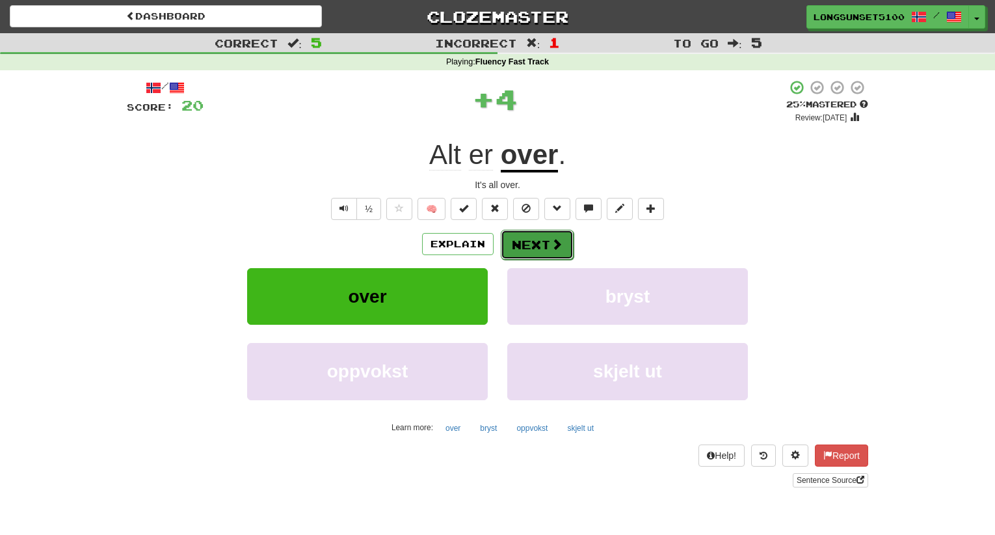
click at [524, 240] on button "Next" at bounding box center [537, 245] width 73 height 30
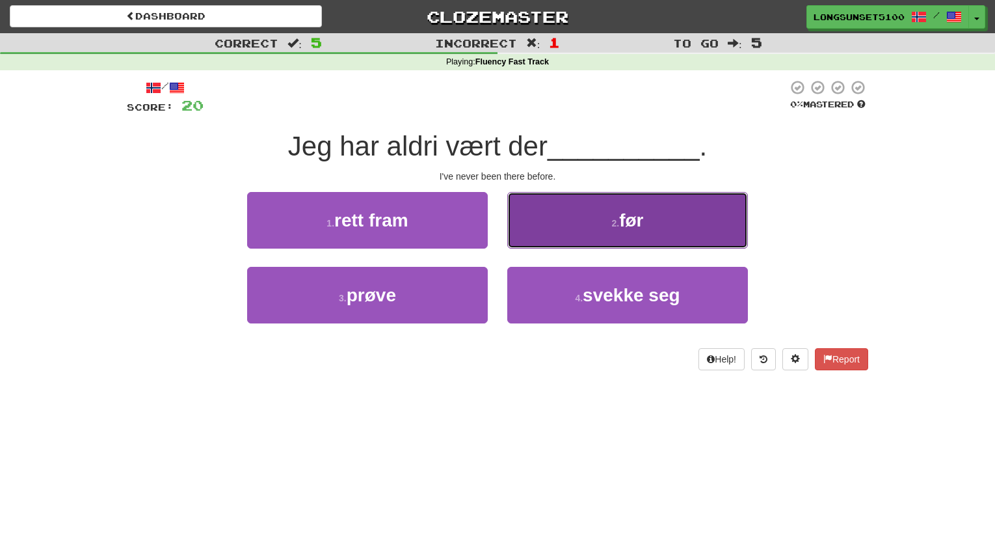
click at [512, 245] on button "2 . før" at bounding box center [627, 220] width 241 height 57
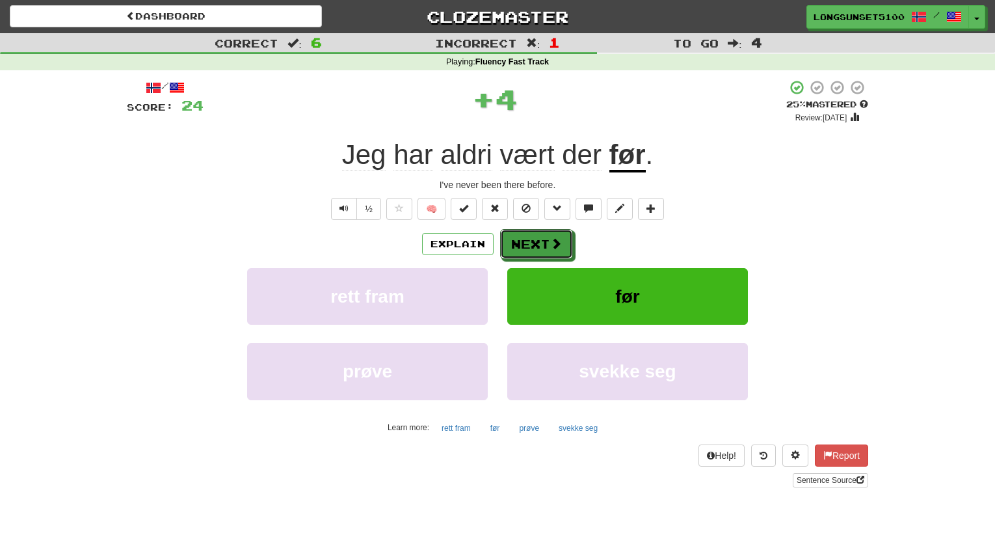
click at [512, 245] on button "Next" at bounding box center [536, 244] width 73 height 30
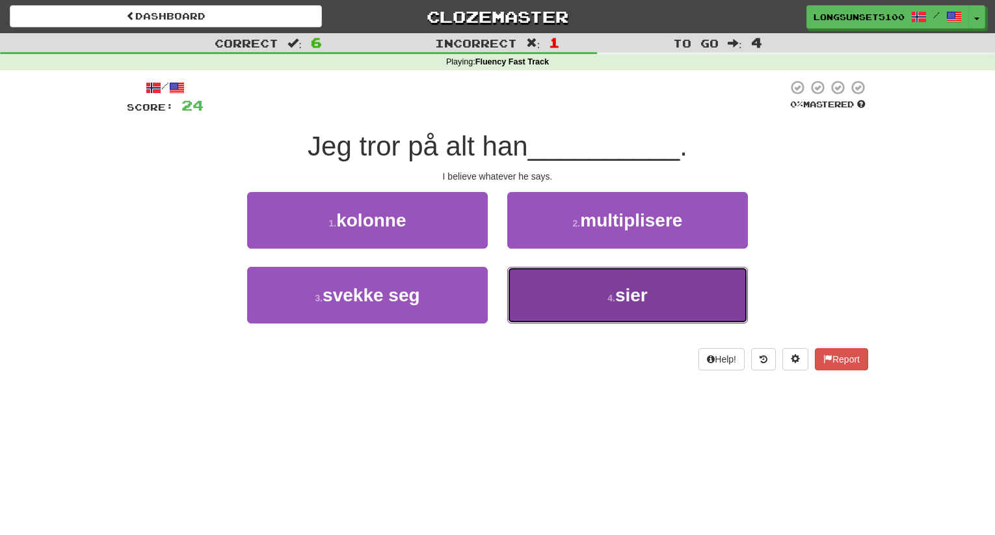
click at [530, 289] on button "4 . sier" at bounding box center [627, 295] width 241 height 57
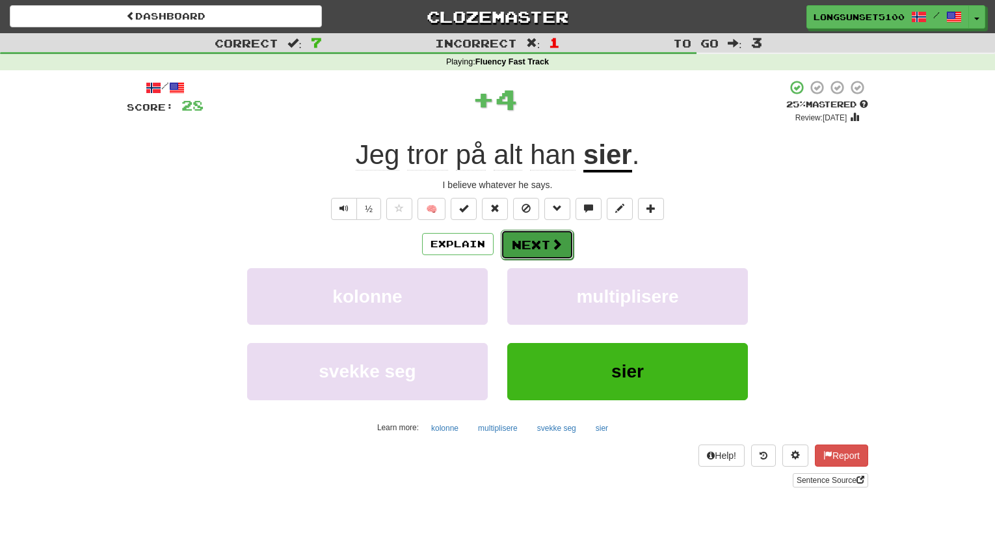
click at [534, 252] on button "Next" at bounding box center [537, 245] width 73 height 30
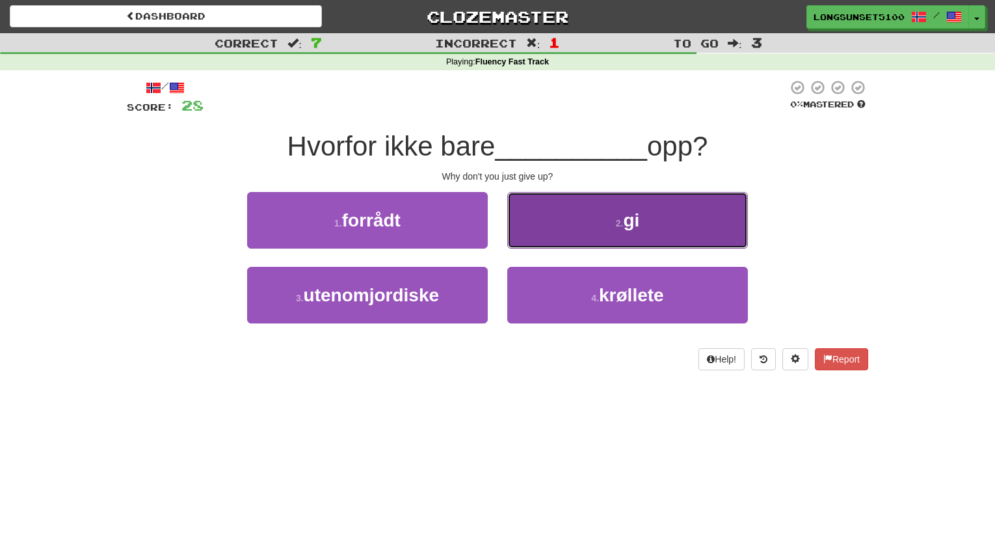
click at [533, 239] on button "2 . gi" at bounding box center [627, 220] width 241 height 57
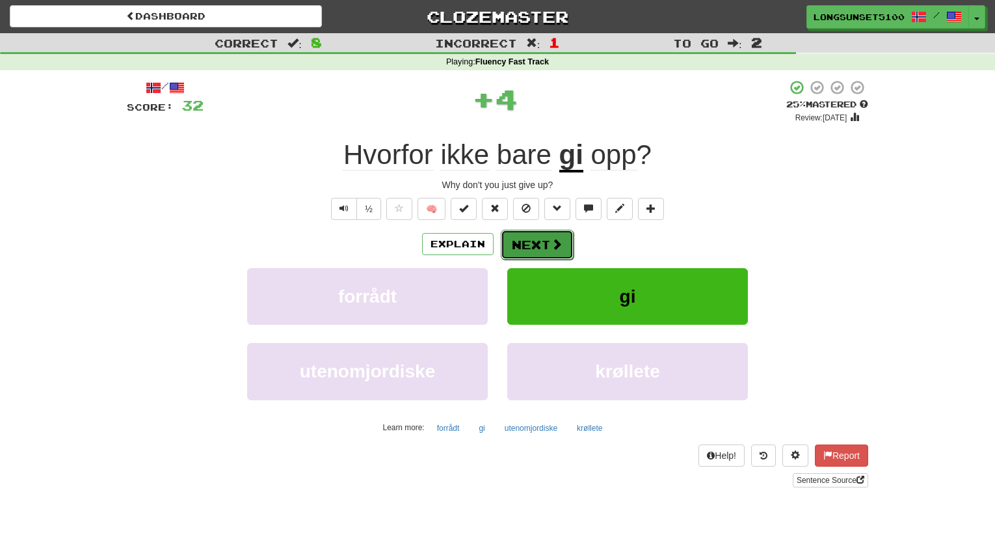
click at [532, 245] on button "Next" at bounding box center [537, 245] width 73 height 30
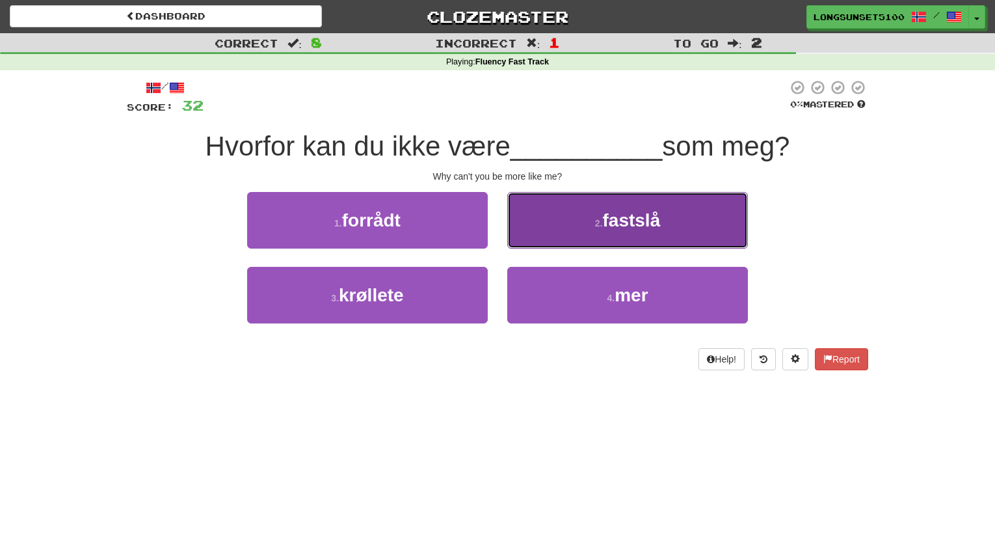
click at [521, 245] on button "2 . fastslå" at bounding box center [627, 220] width 241 height 57
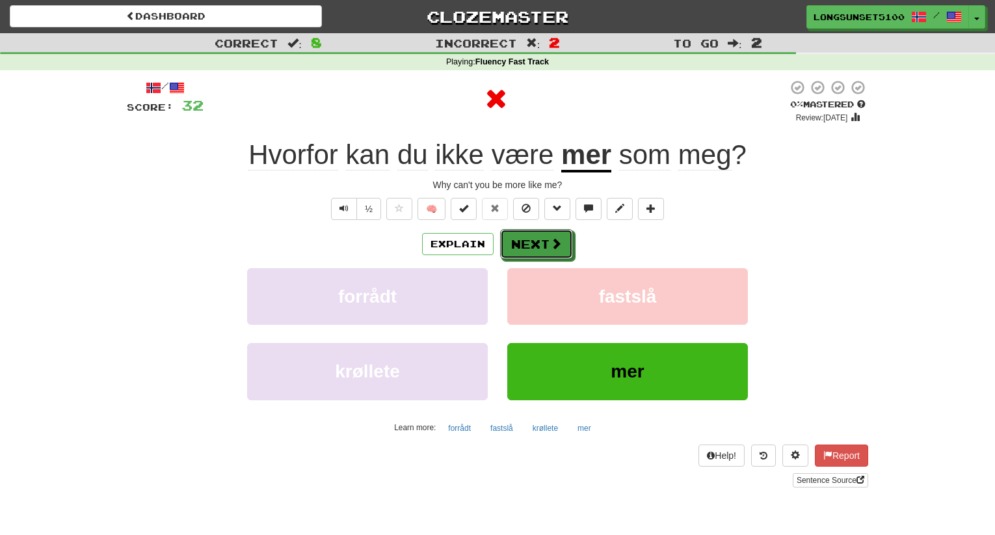
click at [521, 245] on button "Next" at bounding box center [536, 244] width 73 height 30
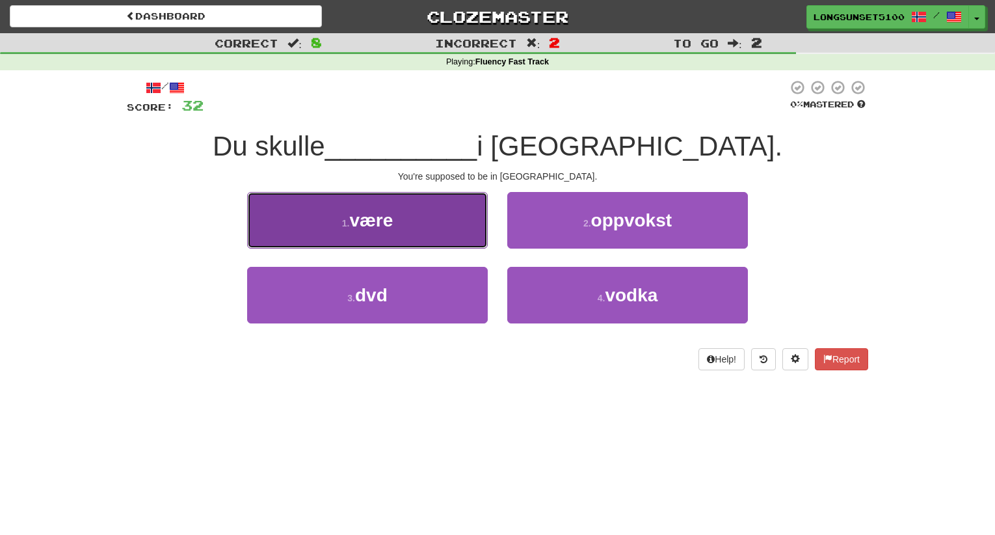
click at [476, 234] on button "1 . være" at bounding box center [367, 220] width 241 height 57
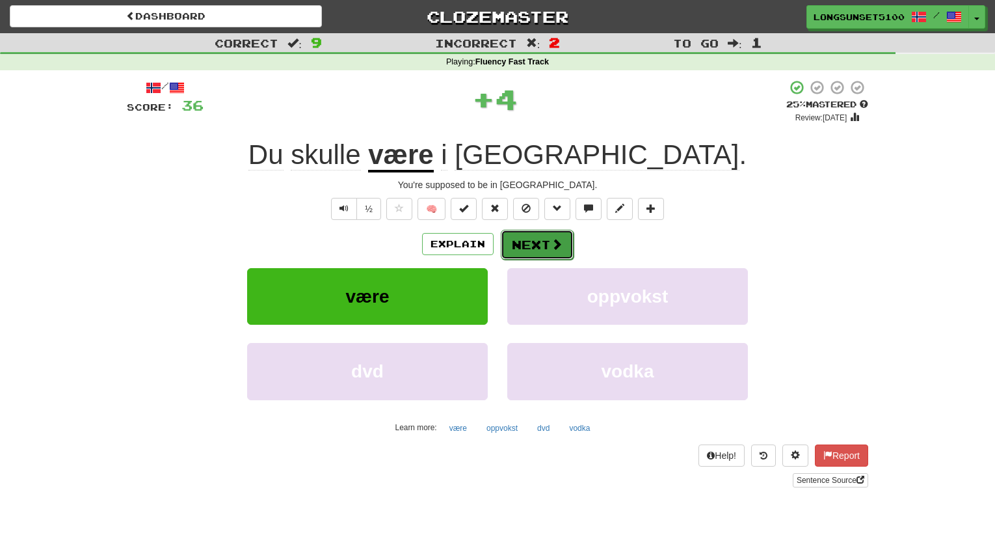
click at [522, 237] on button "Next" at bounding box center [537, 245] width 73 height 30
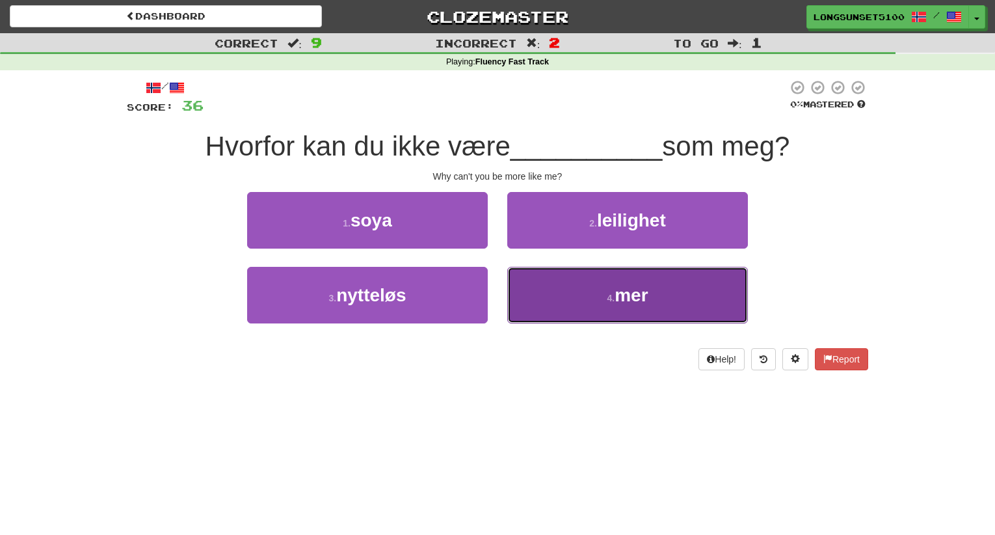
click at [522, 295] on button "4 . mer" at bounding box center [627, 295] width 241 height 57
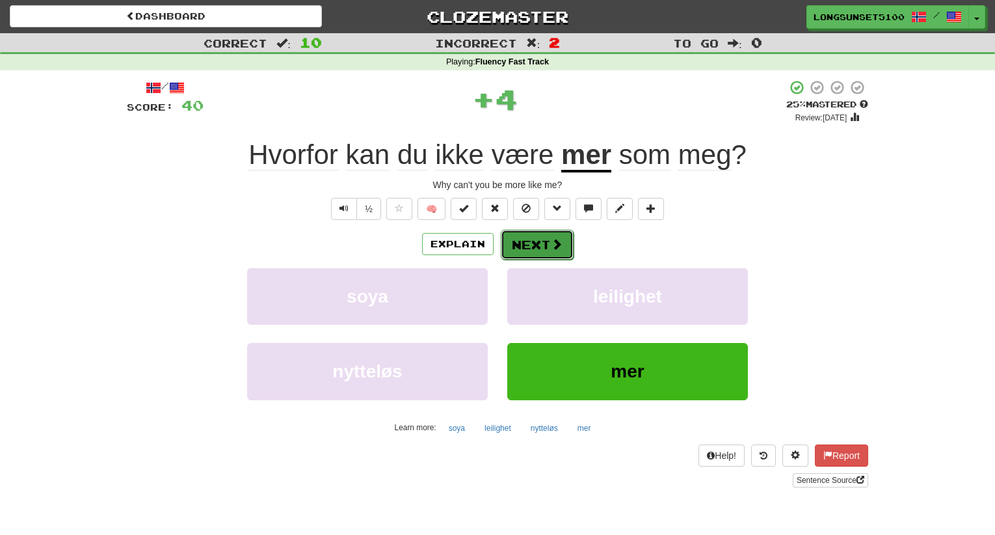
click at [517, 252] on button "Next" at bounding box center [537, 245] width 73 height 30
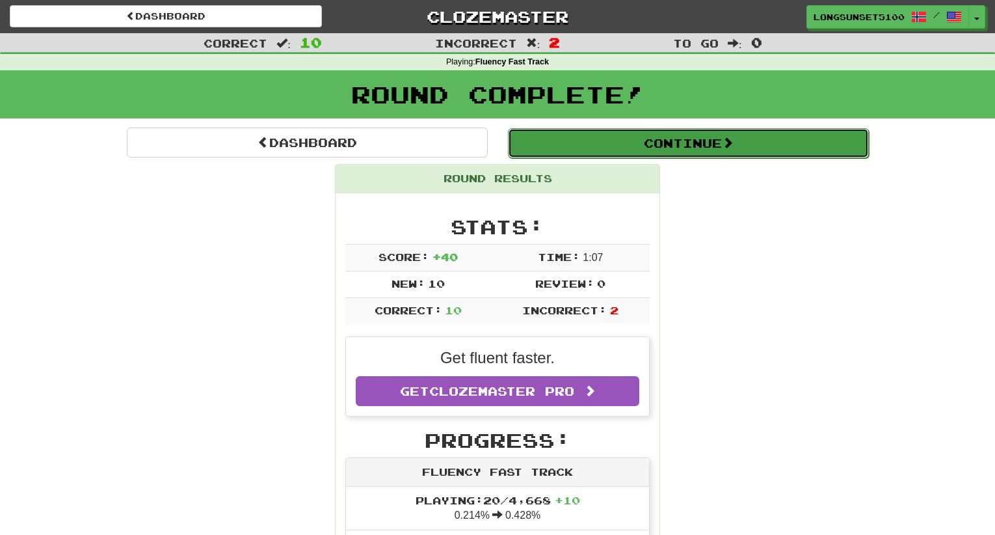
click at [713, 150] on button "Continue" at bounding box center [688, 143] width 361 height 30
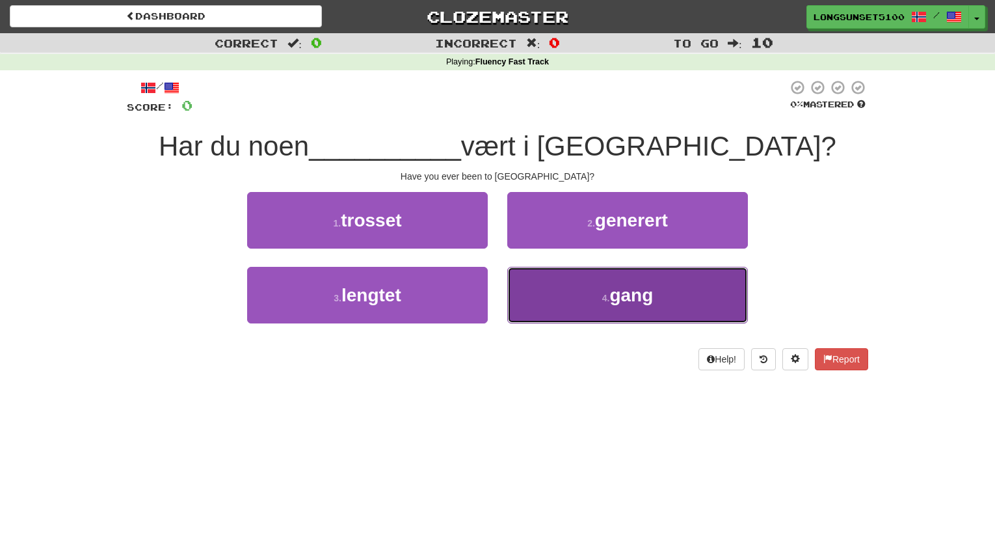
click at [519, 298] on button "4 . gang" at bounding box center [627, 295] width 241 height 57
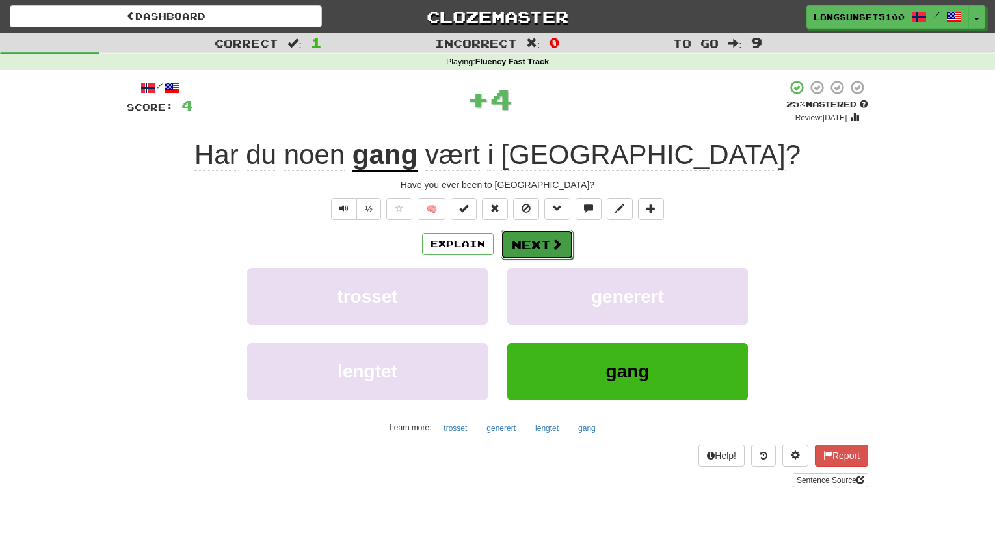
click at [525, 244] on button "Next" at bounding box center [537, 245] width 73 height 30
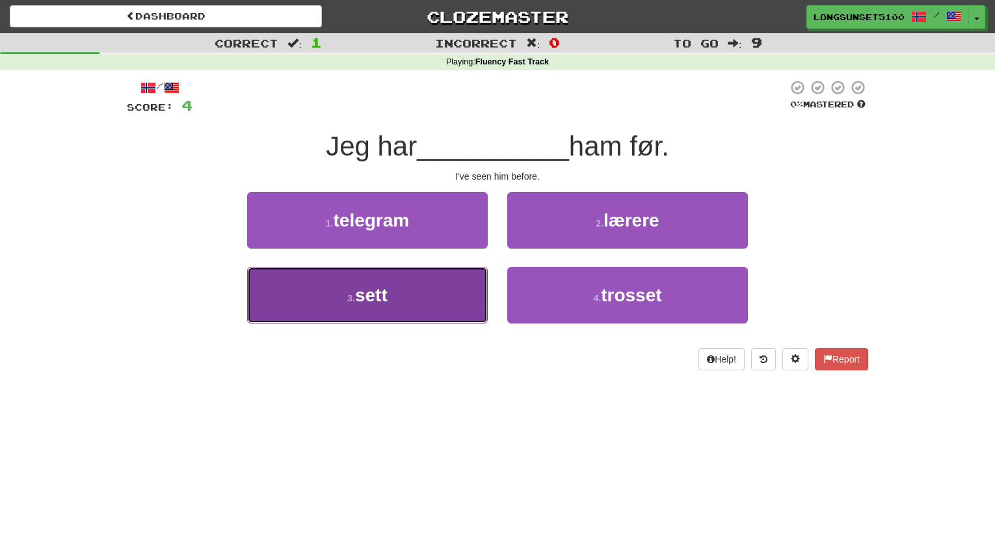
click at [477, 288] on button "3 . sett" at bounding box center [367, 295] width 241 height 57
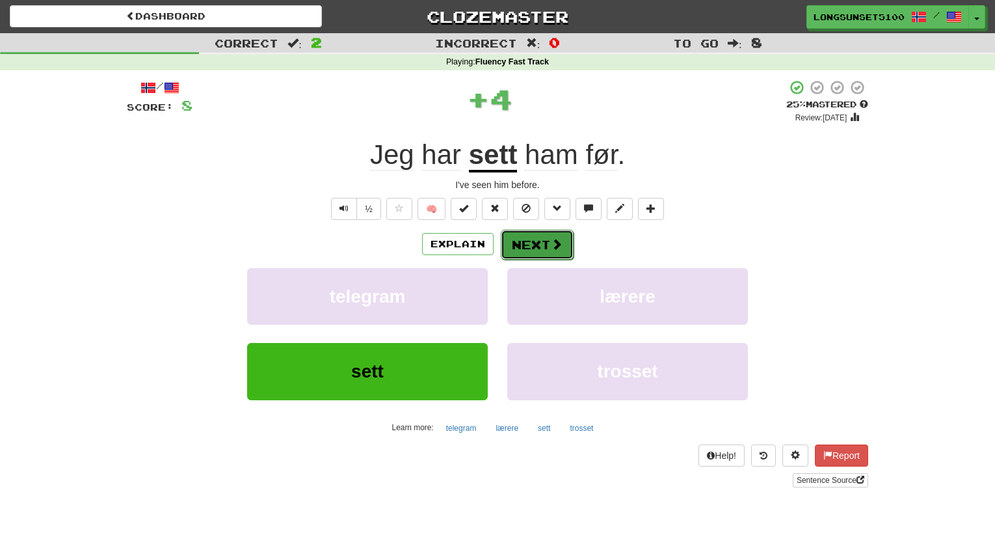
click at [518, 245] on button "Next" at bounding box center [537, 245] width 73 height 30
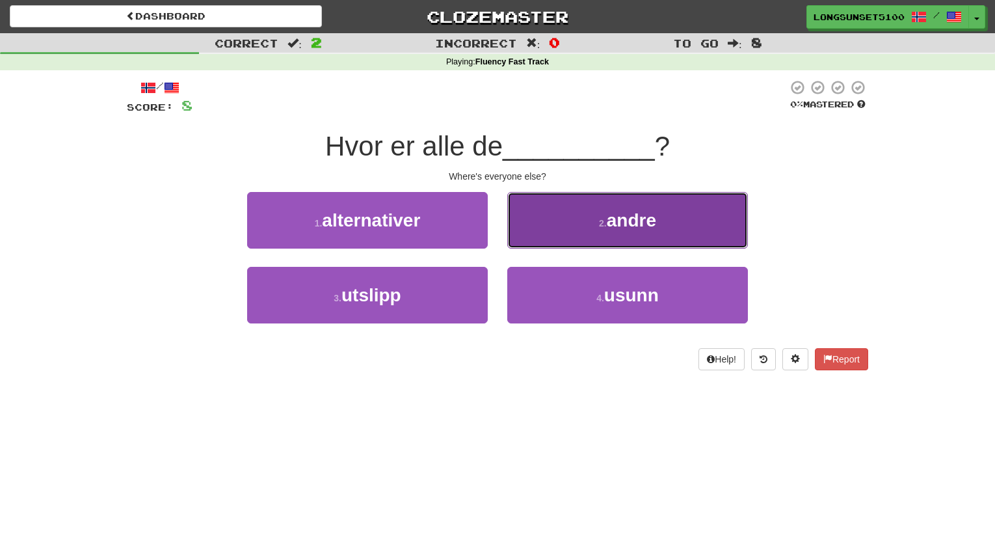
click at [515, 239] on button "2 . andre" at bounding box center [627, 220] width 241 height 57
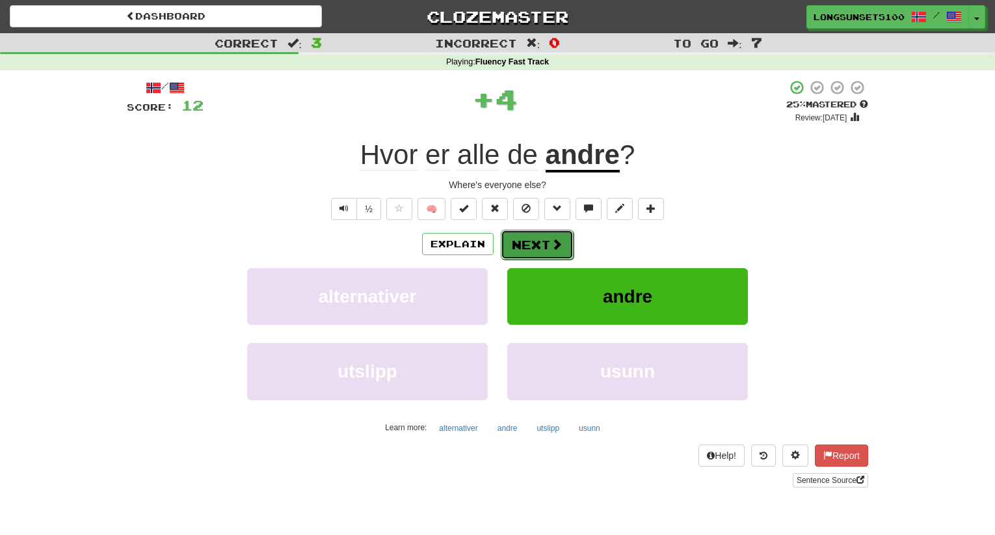
click at [530, 254] on button "Next" at bounding box center [537, 245] width 73 height 30
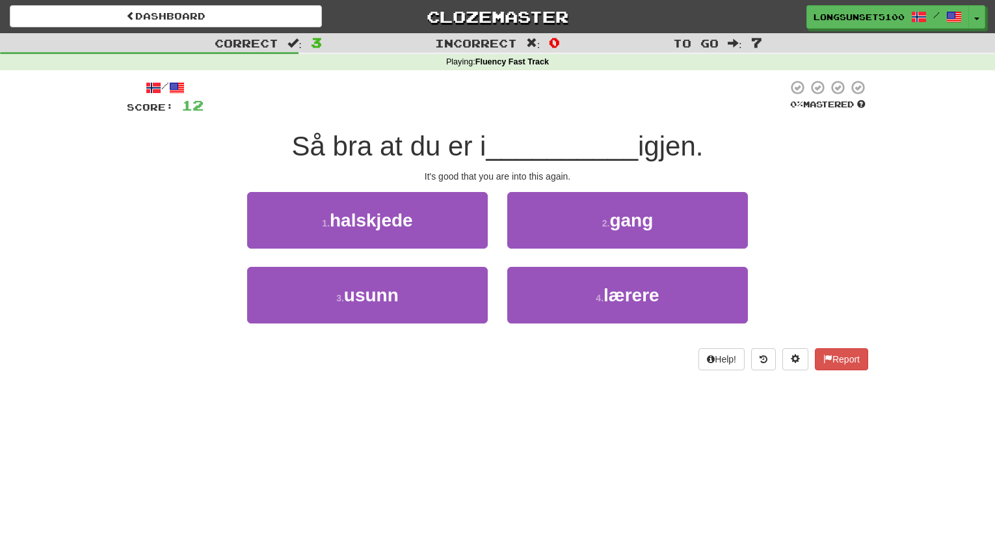
click at [487, 252] on div "1 . halskjede" at bounding box center [367, 229] width 260 height 75
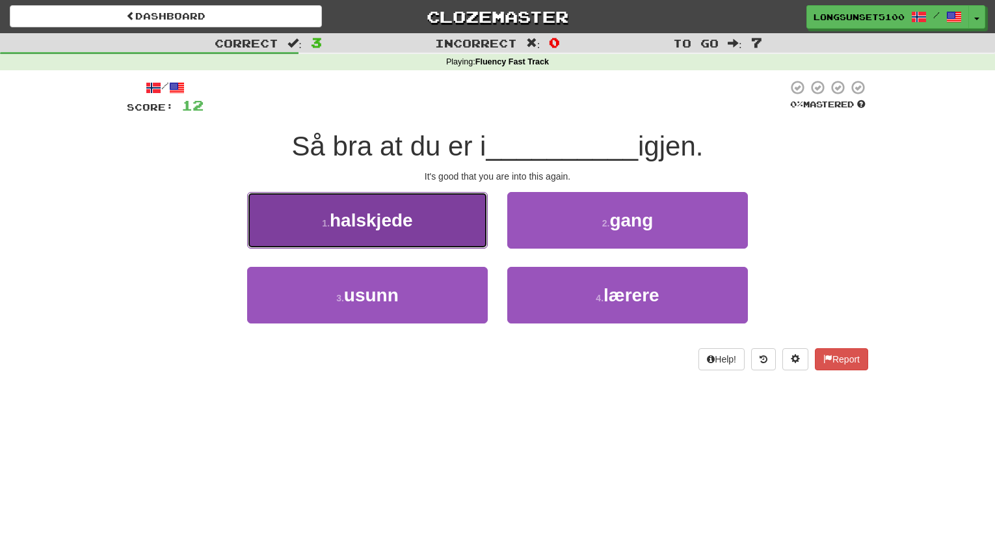
click at [485, 248] on button "1 . halskjede" at bounding box center [367, 220] width 241 height 57
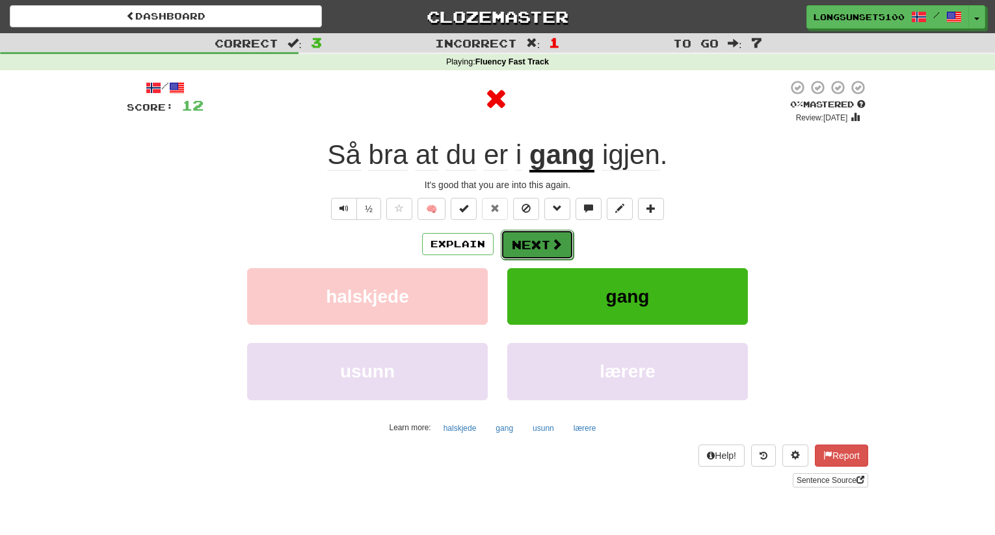
click at [513, 243] on button "Next" at bounding box center [537, 245] width 73 height 30
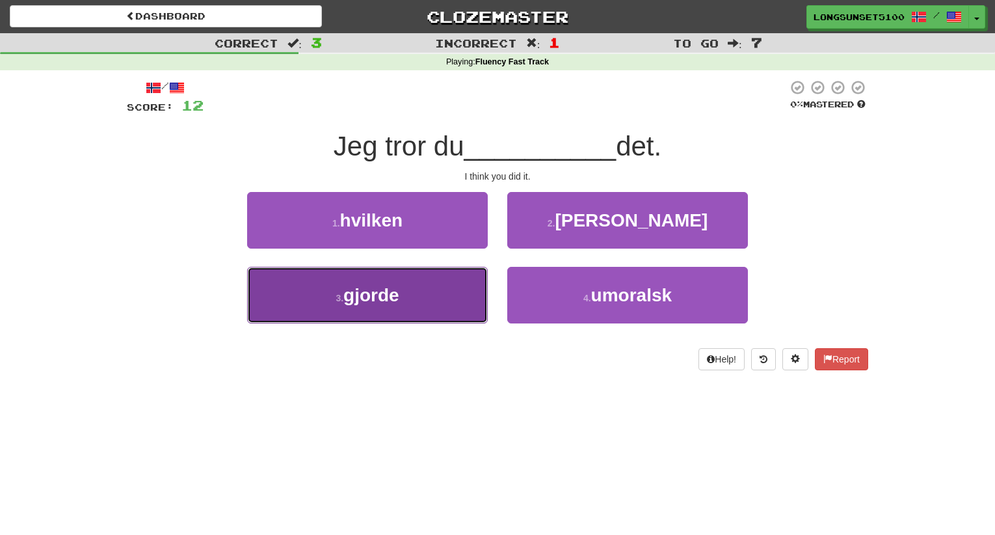
click at [438, 283] on button "3 . gjorde" at bounding box center [367, 295] width 241 height 57
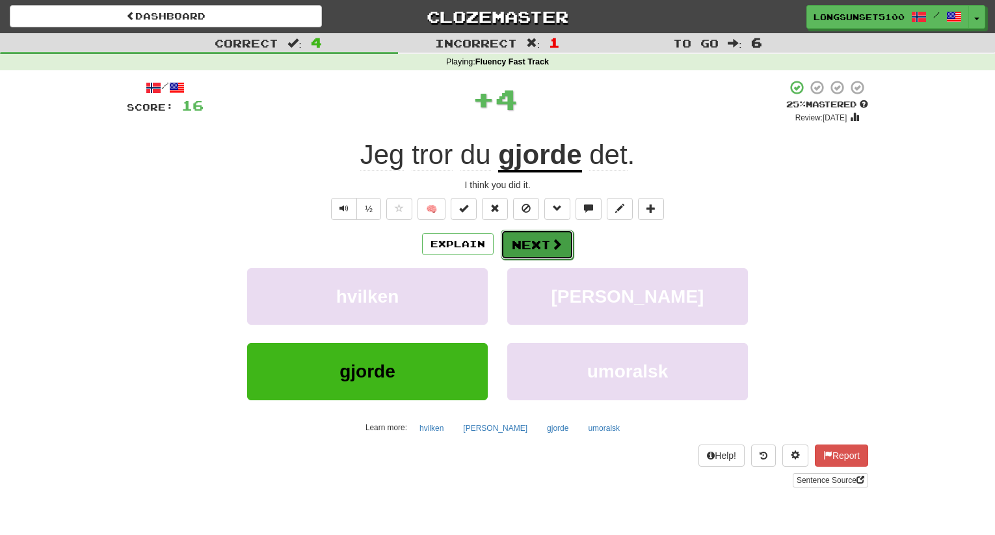
click at [527, 241] on button "Next" at bounding box center [537, 245] width 73 height 30
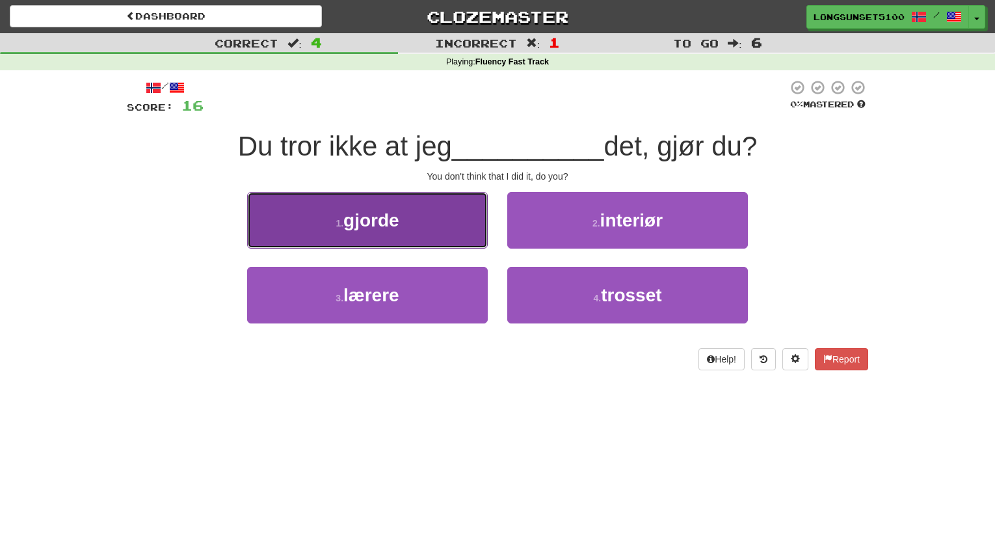
click at [485, 241] on button "1 . gjorde" at bounding box center [367, 220] width 241 height 57
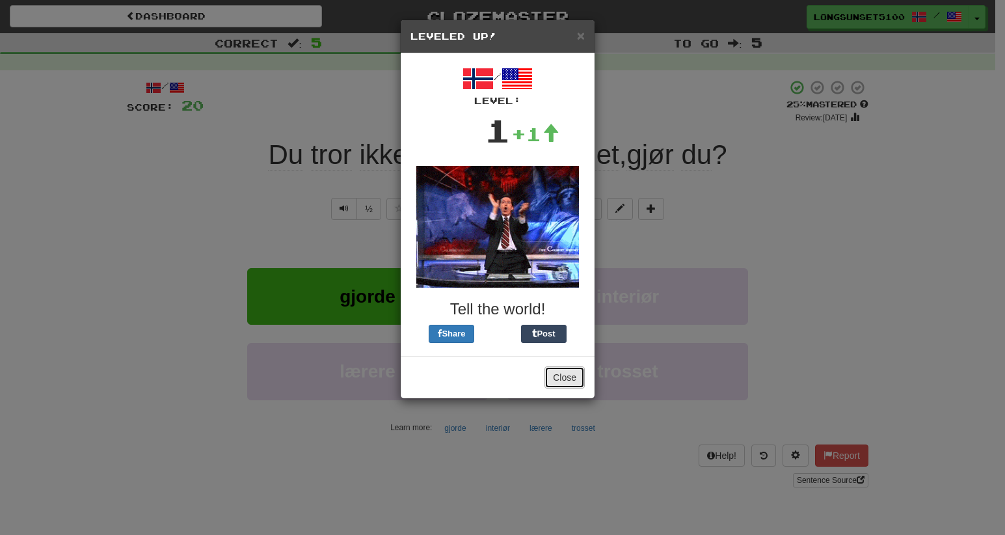
click at [560, 378] on button "Close" at bounding box center [565, 377] width 40 height 22
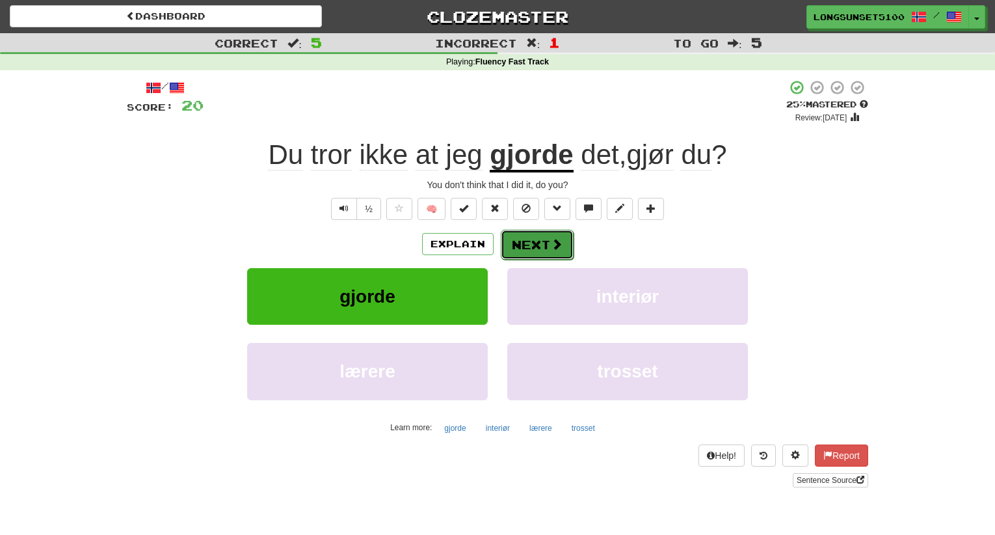
click at [522, 243] on button "Next" at bounding box center [537, 245] width 73 height 30
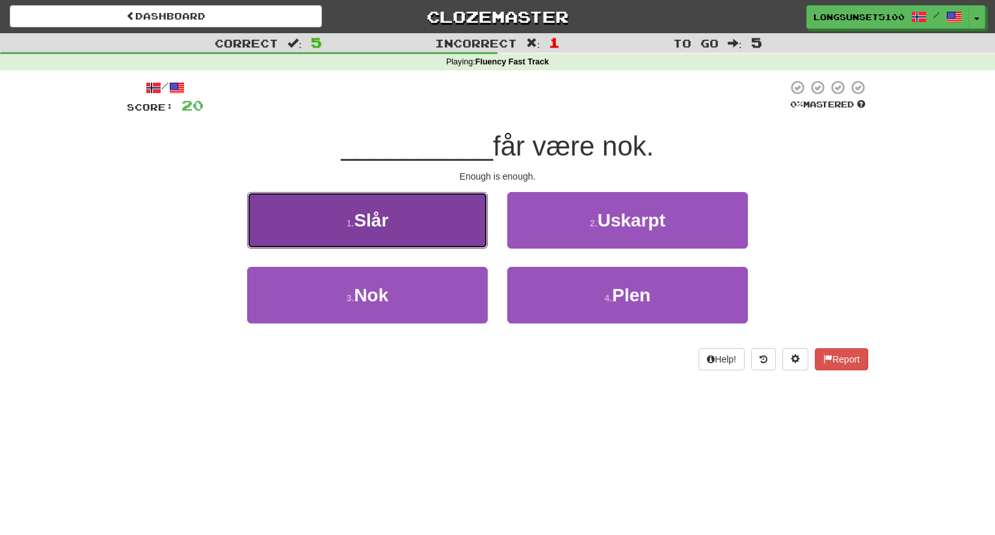
click at [481, 234] on button "1 . Slår" at bounding box center [367, 220] width 241 height 57
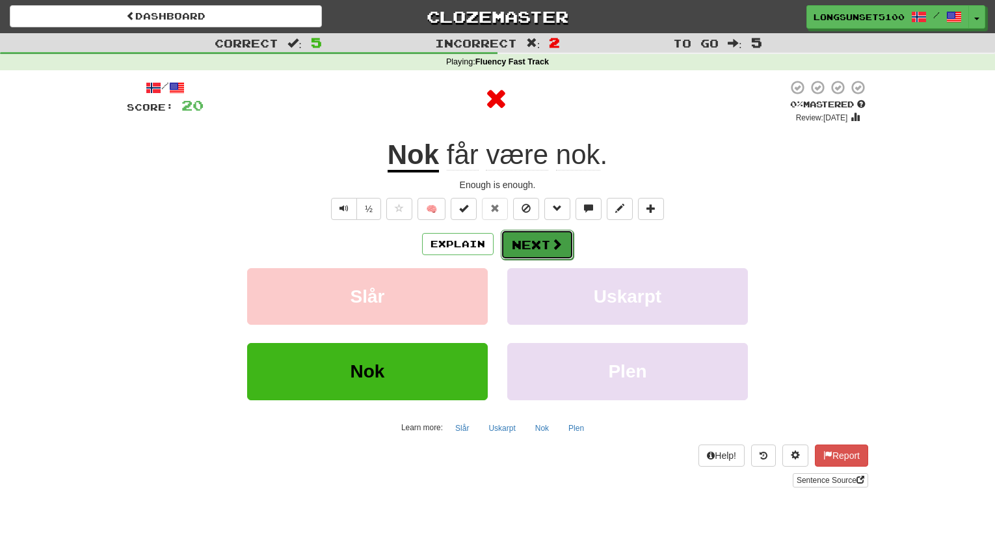
click at [524, 242] on button "Next" at bounding box center [537, 245] width 73 height 30
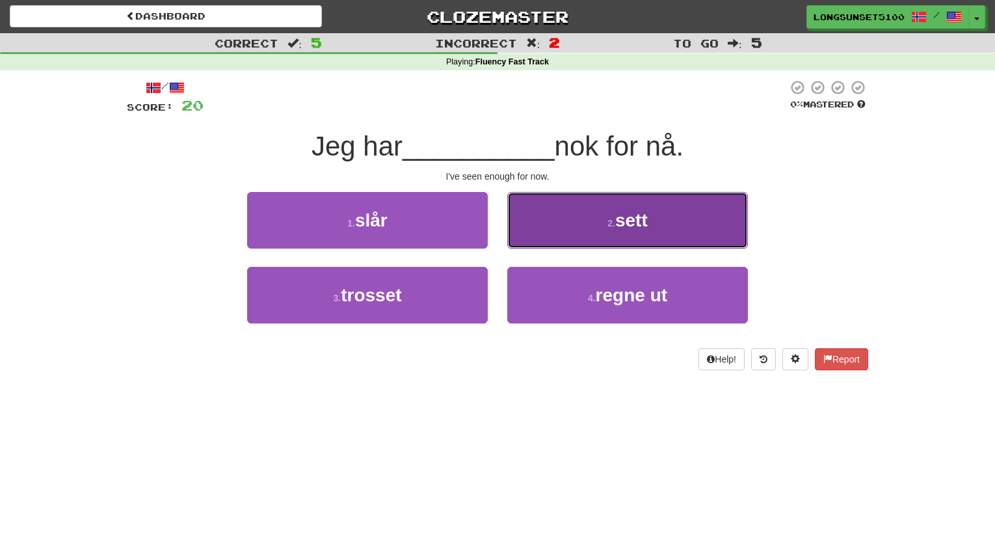
click at [532, 246] on button "2 . sett" at bounding box center [627, 220] width 241 height 57
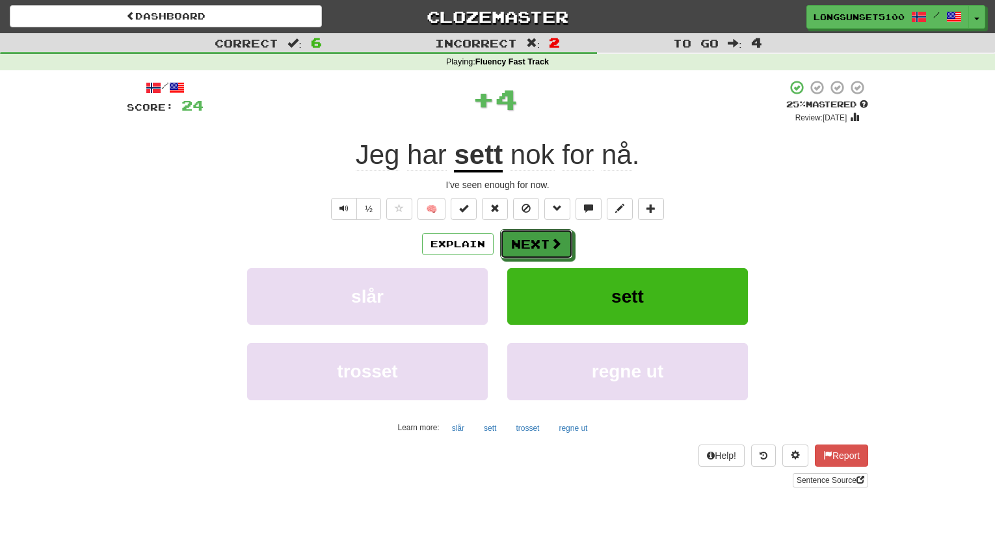
click at [532, 246] on button "Next" at bounding box center [536, 244] width 73 height 30
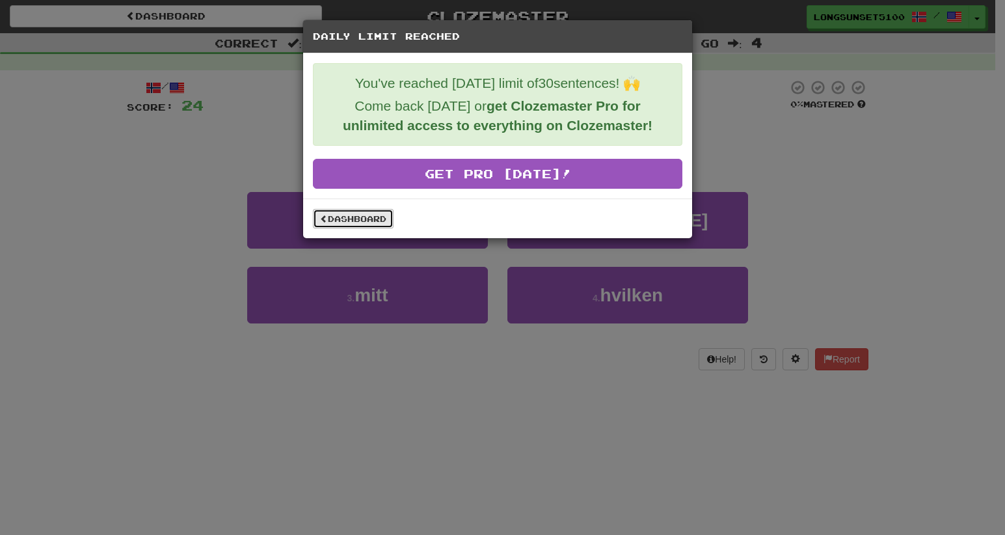
click at [381, 219] on link "Dashboard" at bounding box center [353, 219] width 81 height 20
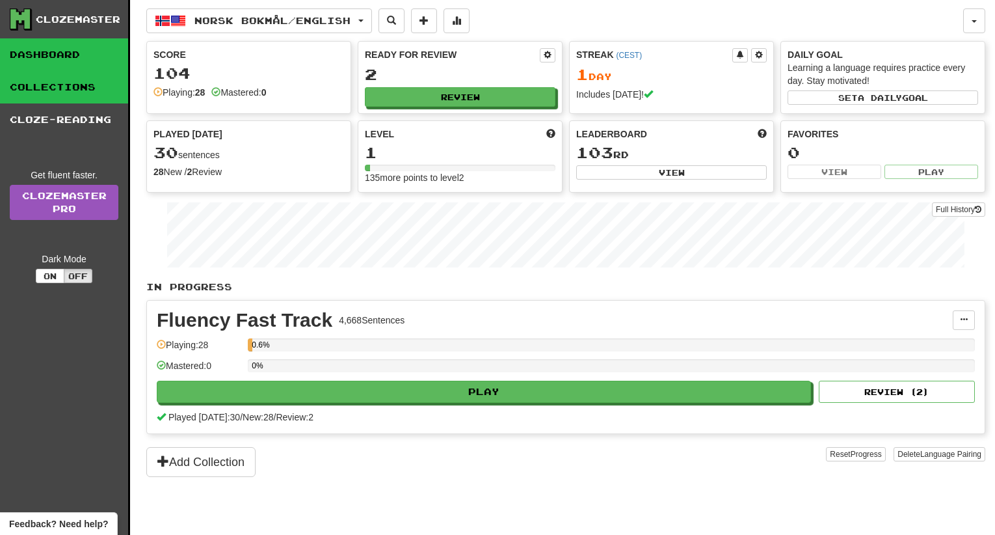
click at [79, 88] on link "Collections" at bounding box center [64, 87] width 128 height 33
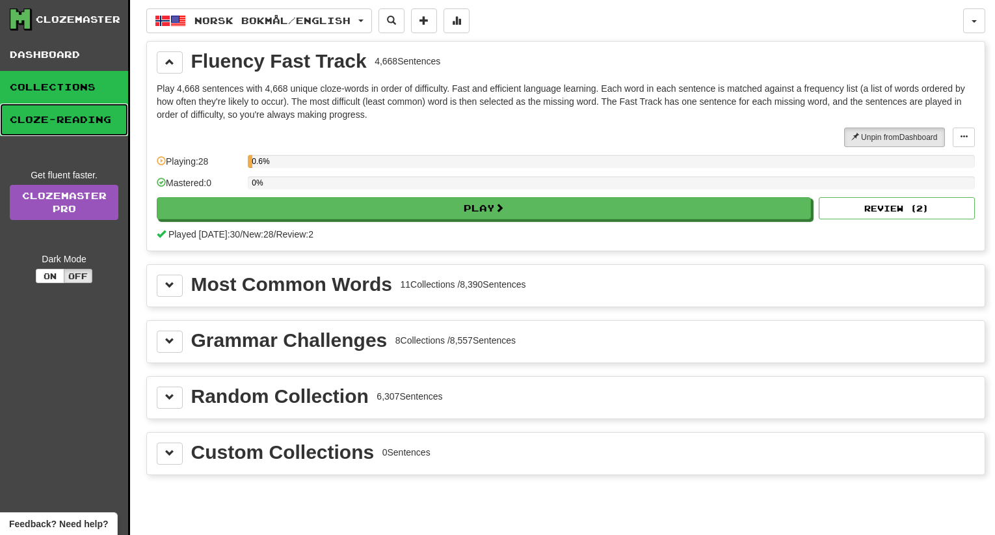
click at [79, 123] on link "Cloze-Reading" at bounding box center [64, 119] width 128 height 33
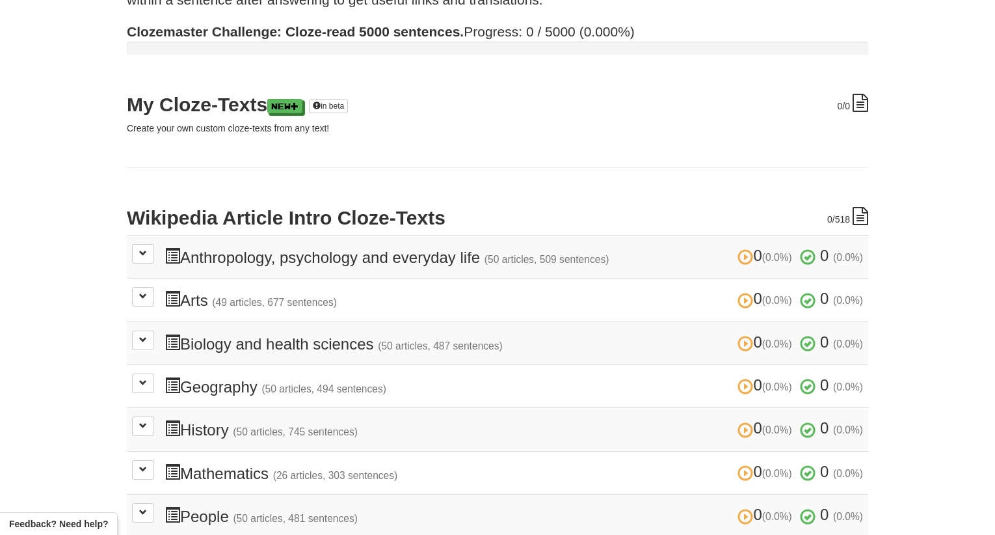
scroll to position [130, 0]
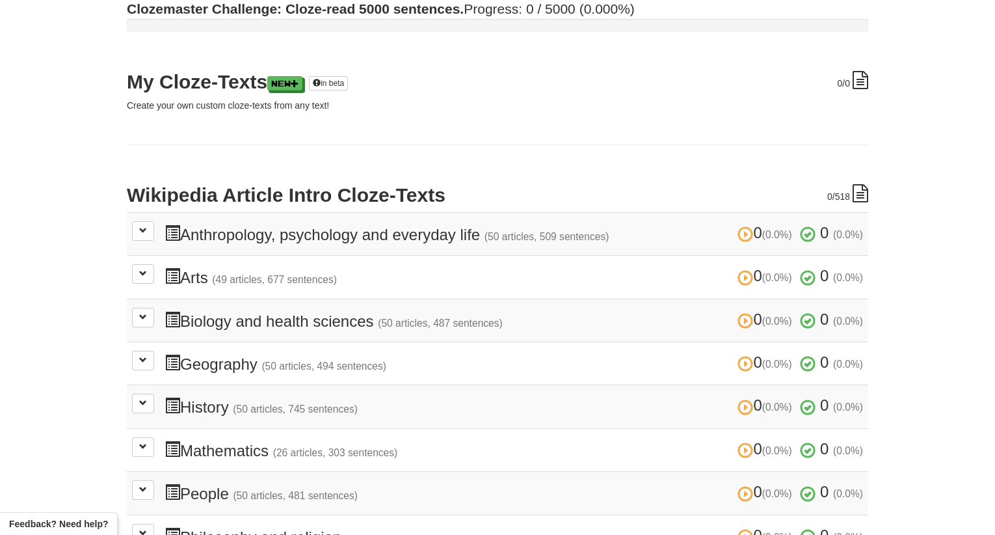
click at [271, 247] on td "0 (0.0%) 0 (0.0%) Anthropology, psychology and everyday life (50 articles, 509 …" at bounding box center [498, 233] width 742 height 43
click at [142, 232] on span at bounding box center [143, 230] width 8 height 8
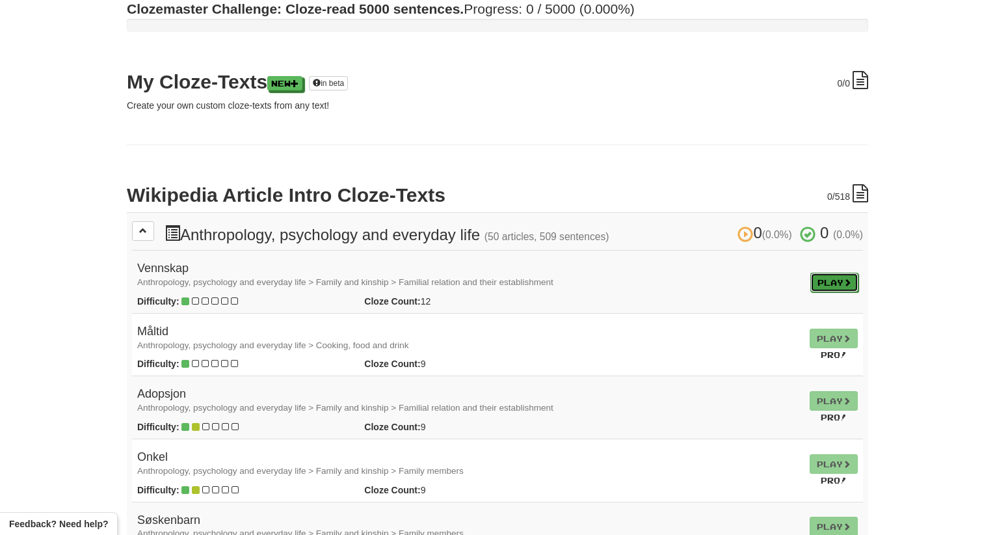
click at [828, 286] on link "Play" at bounding box center [835, 283] width 48 height 20
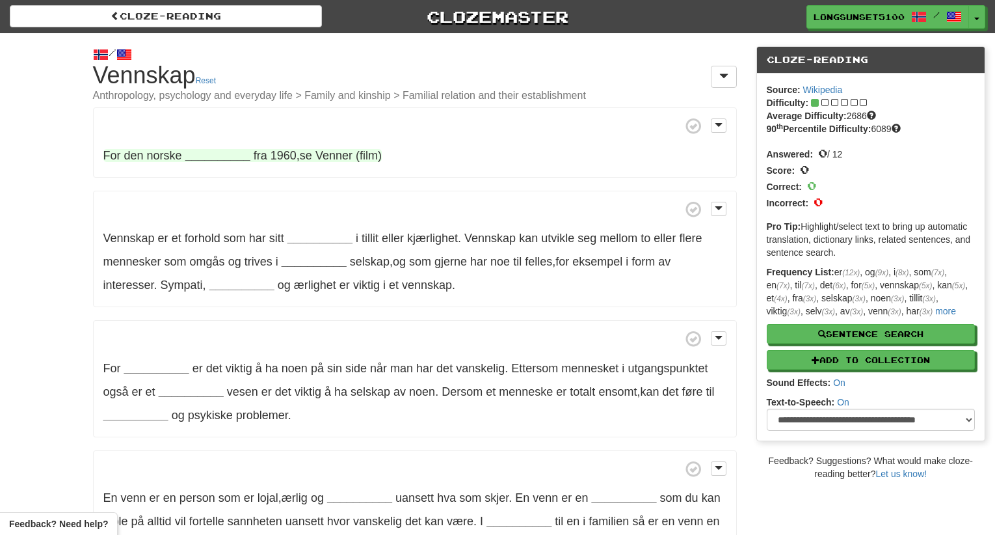
click at [200, 154] on strong "__________" at bounding box center [217, 155] width 65 height 13
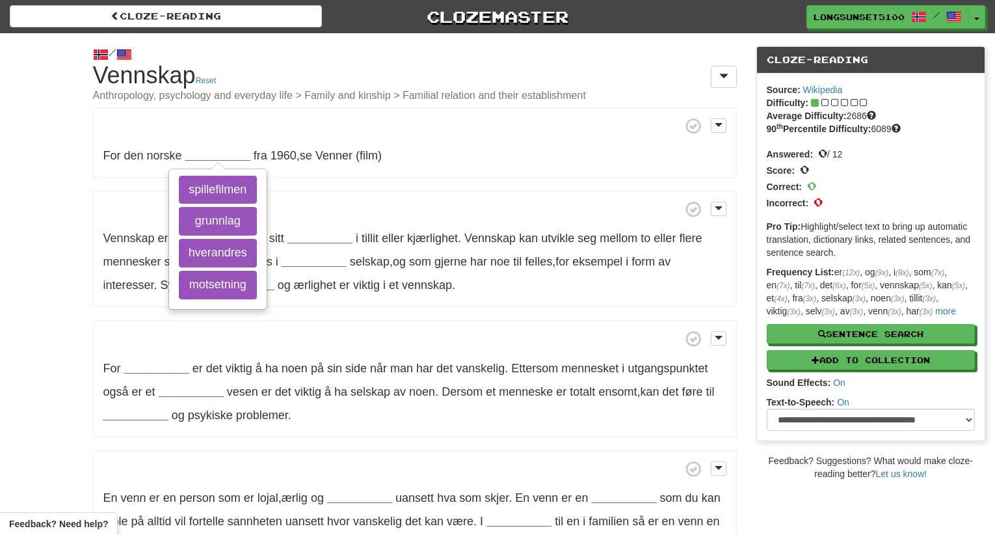
click at [284, 118] on span at bounding box center [414, 126] width 623 height 16
